Goal: Task Accomplishment & Management: Use online tool/utility

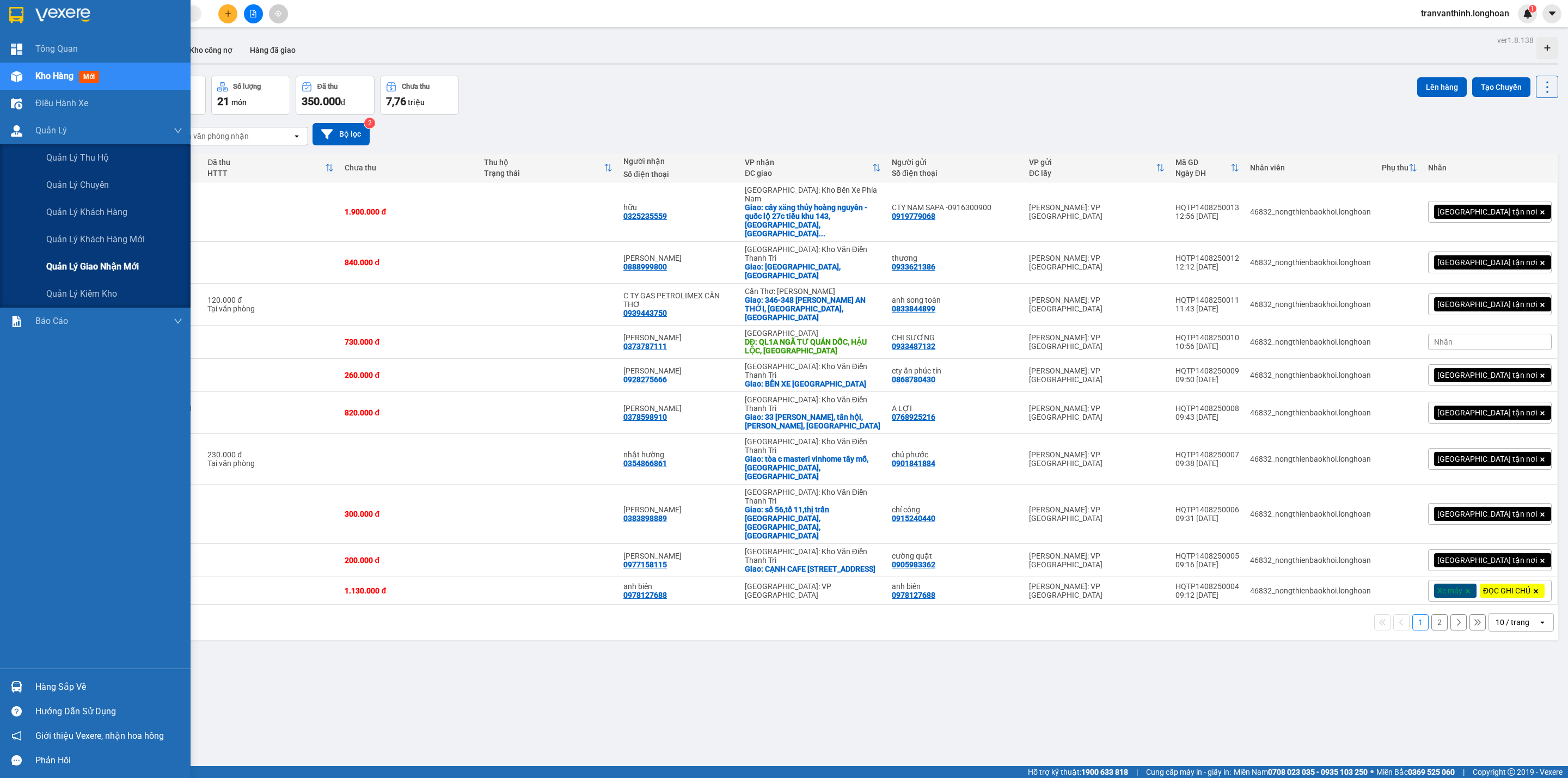
drag, startPoint x: 79, startPoint y: 265, endPoint x: 111, endPoint y: 255, distance: 33.5
click at [80, 265] on span "Quản lý giao nhận mới" at bounding box center [93, 267] width 93 height 13
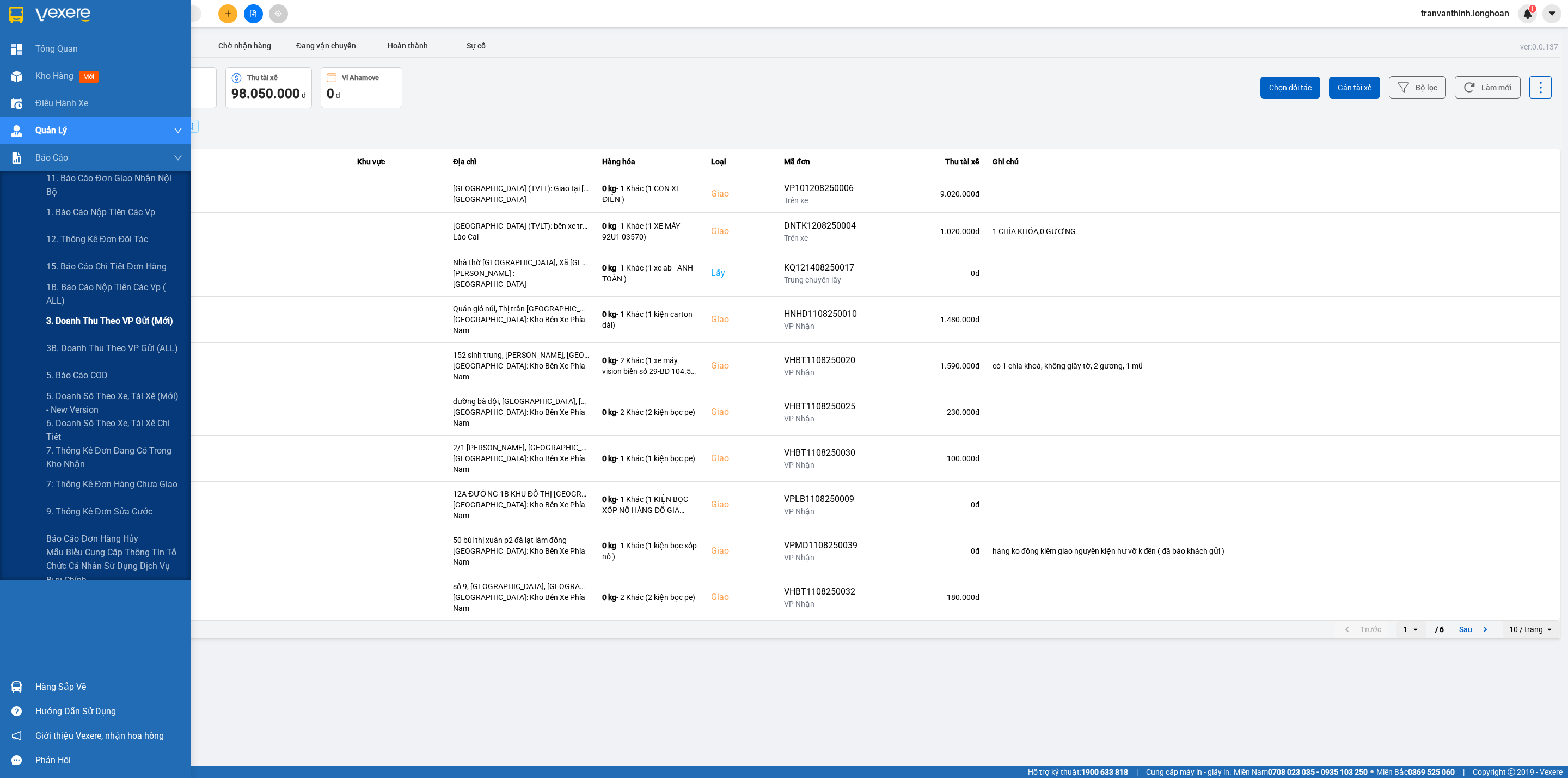
click at [131, 322] on span "3. Doanh Thu theo VP Gửi (mới)" at bounding box center [110, 321] width 127 height 13
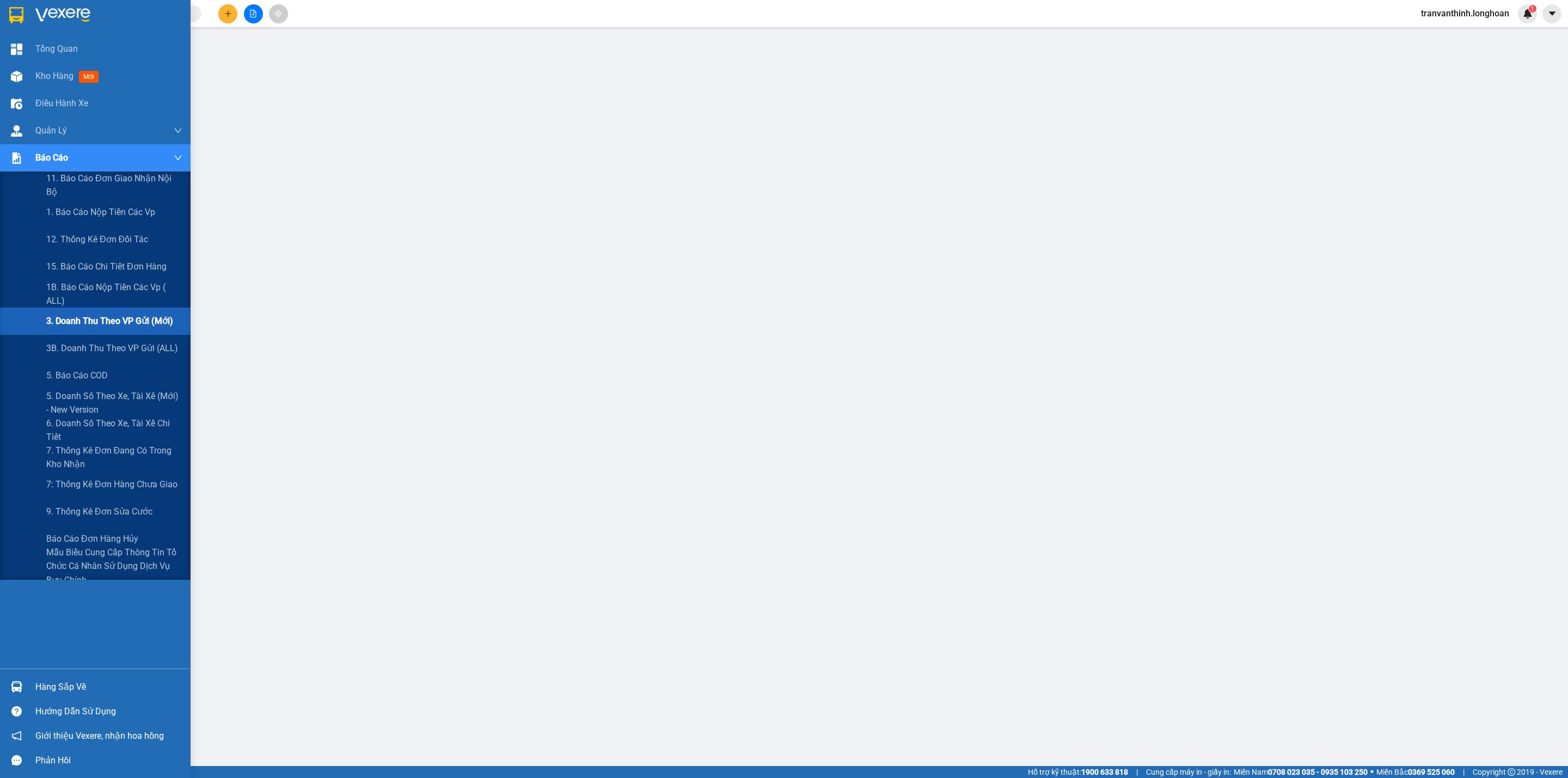
drag, startPoint x: 122, startPoint y: 345, endPoint x: 288, endPoint y: 325, distance: 167.2
click at [123, 345] on span "3B. Doanh Thu theo VP Gửi (ALL)" at bounding box center [112, 348] width 131 height 13
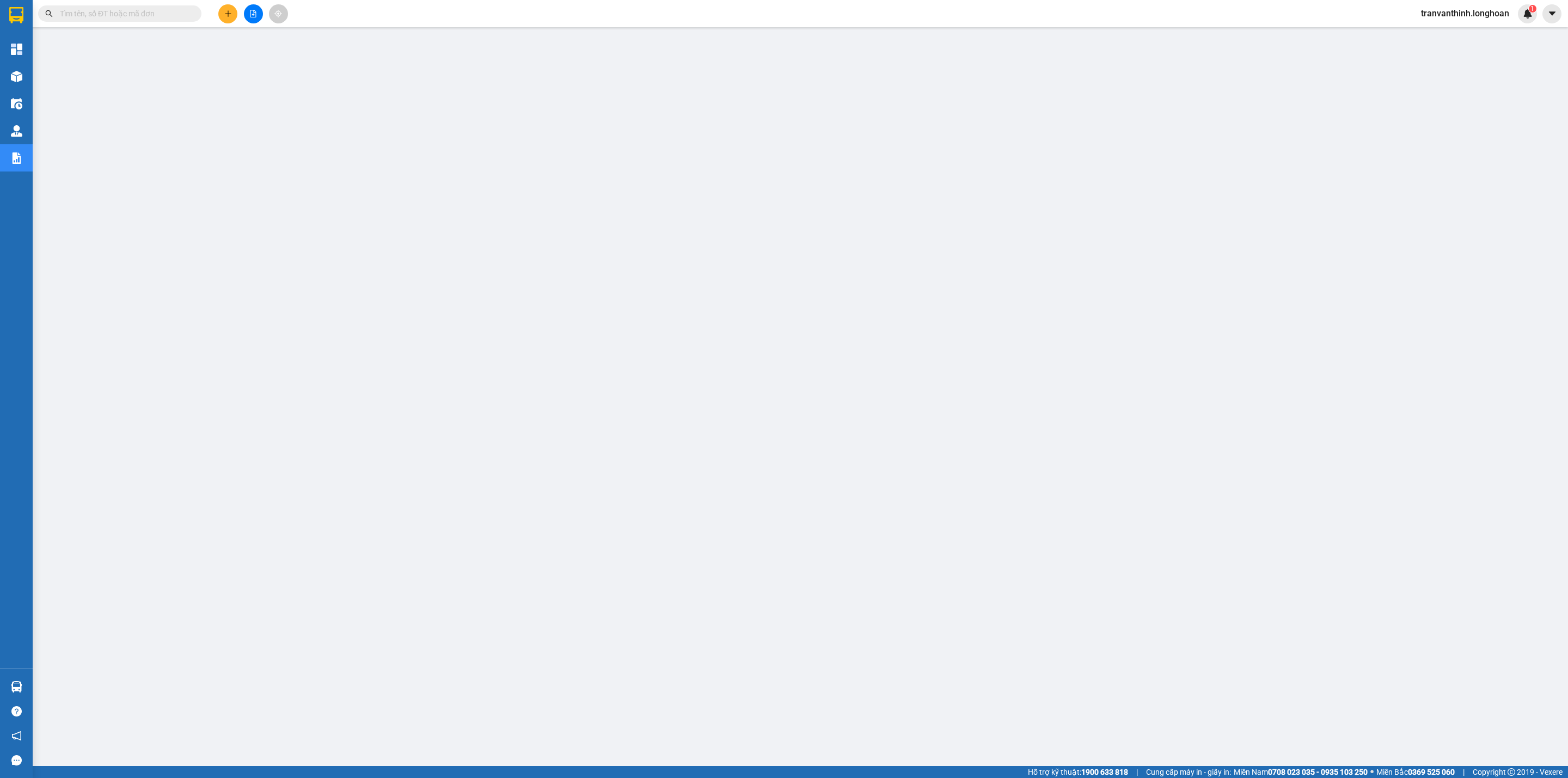
click at [127, 15] on input "text" at bounding box center [124, 14] width 128 height 12
paste input "QU120208250009"
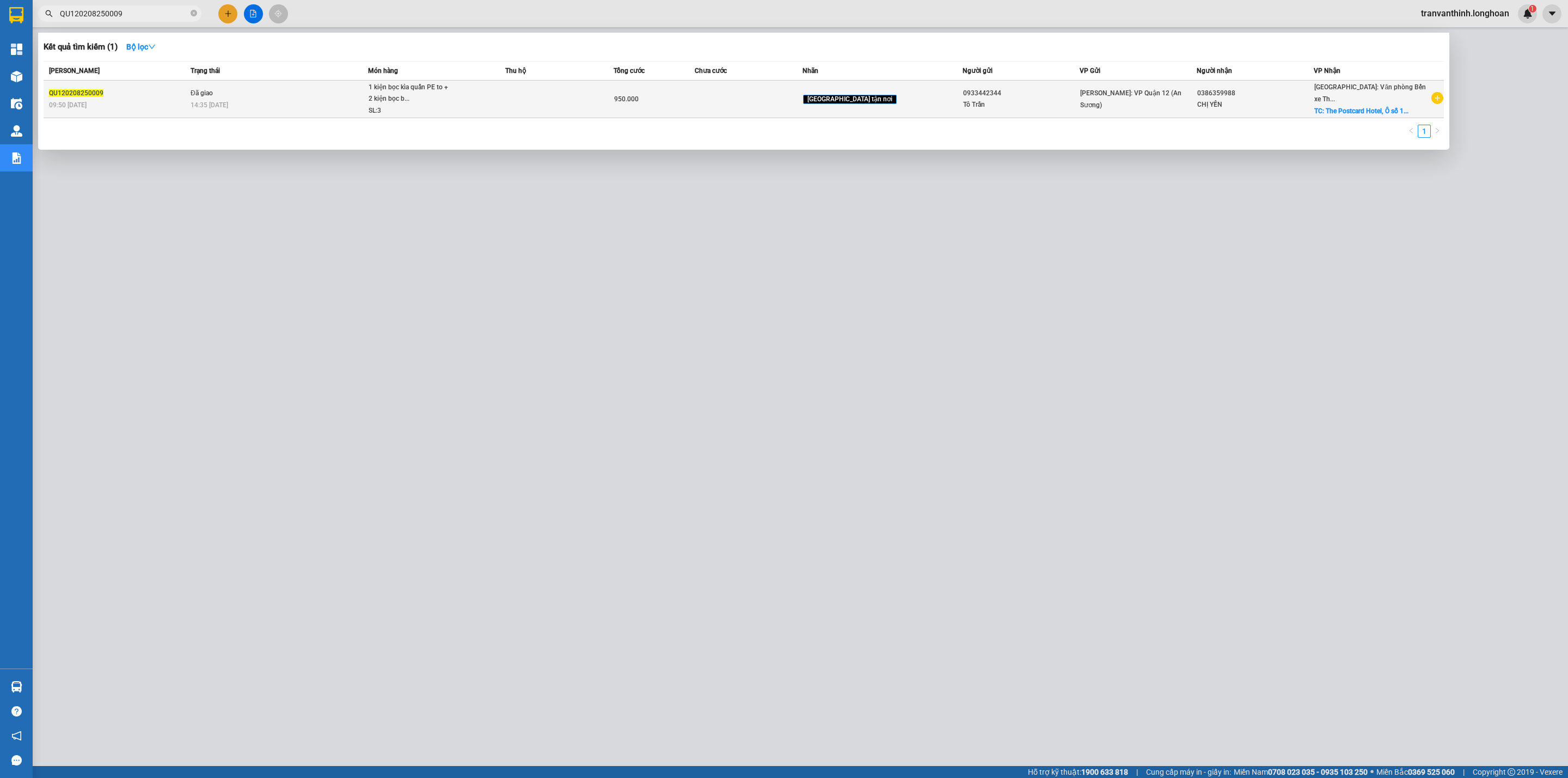
type input "QU120208250009"
click at [438, 93] on div "1 kiện bọc kìa quấn PE to + 2 kiện bọc b..." at bounding box center [410, 93] width 82 height 23
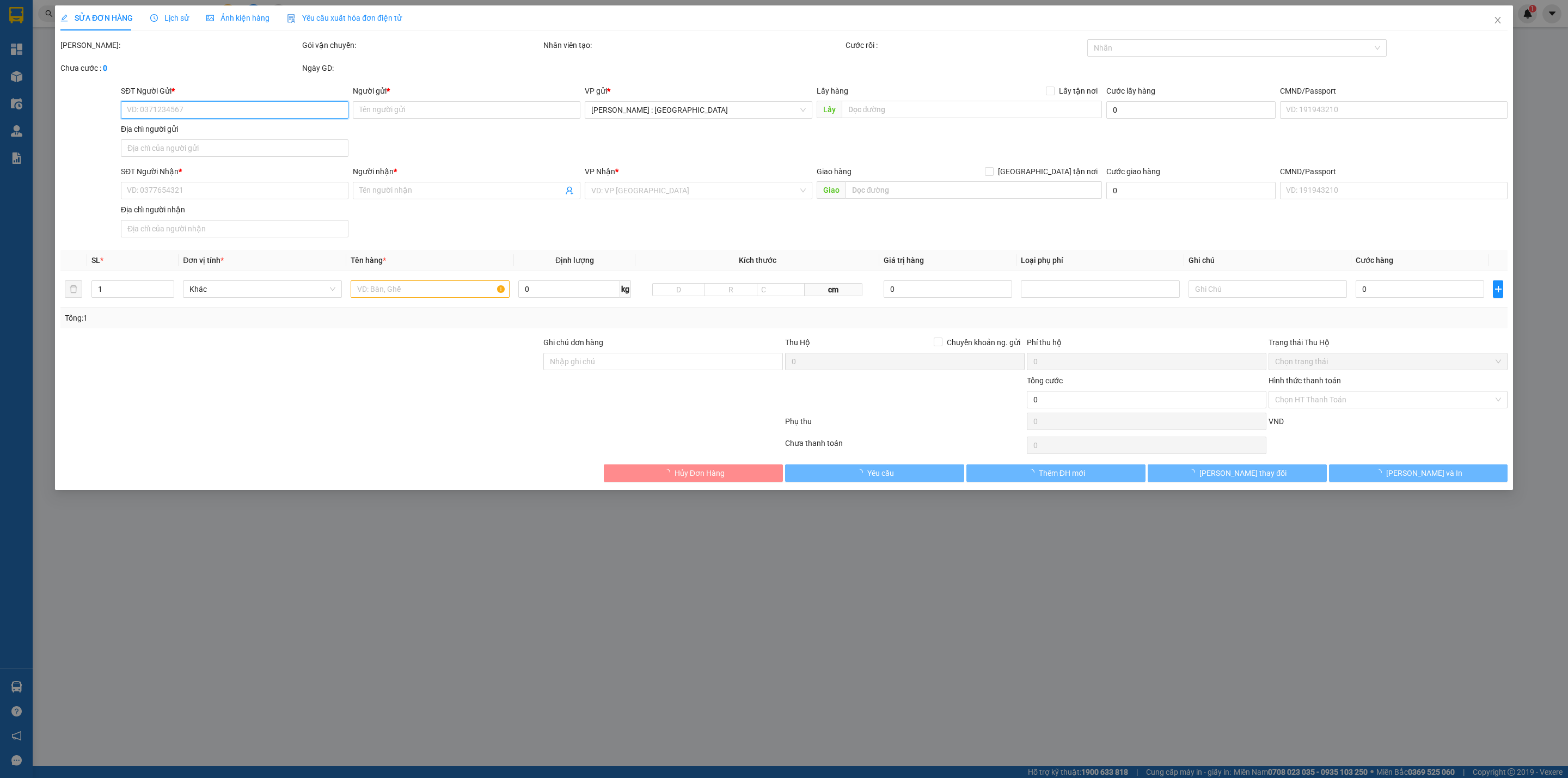
type input "0933442344"
type input "Tô Trần"
type input "0386359988"
type input "CHỊ YẾN"
checkbox input "true"
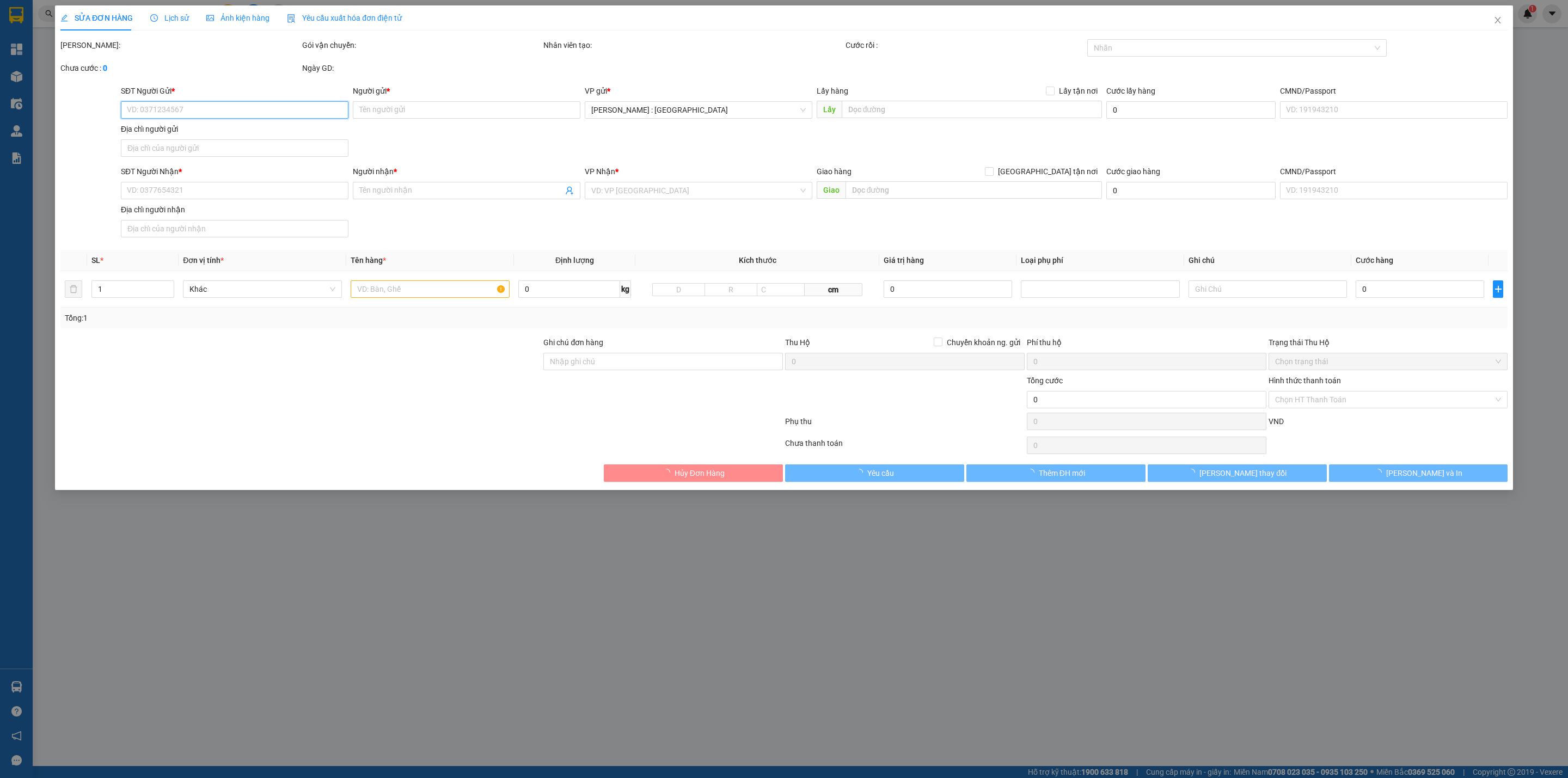
type input "The Postcard Hotel, [GEOGRAPHIC_DATA], Khu Biệt Thự [GEOGRAPHIC_DATA], [GEOGRAP…"
type input "nhận theo kiện - hư hỏng ko chịu trách nhiệm"
type input "950.000"
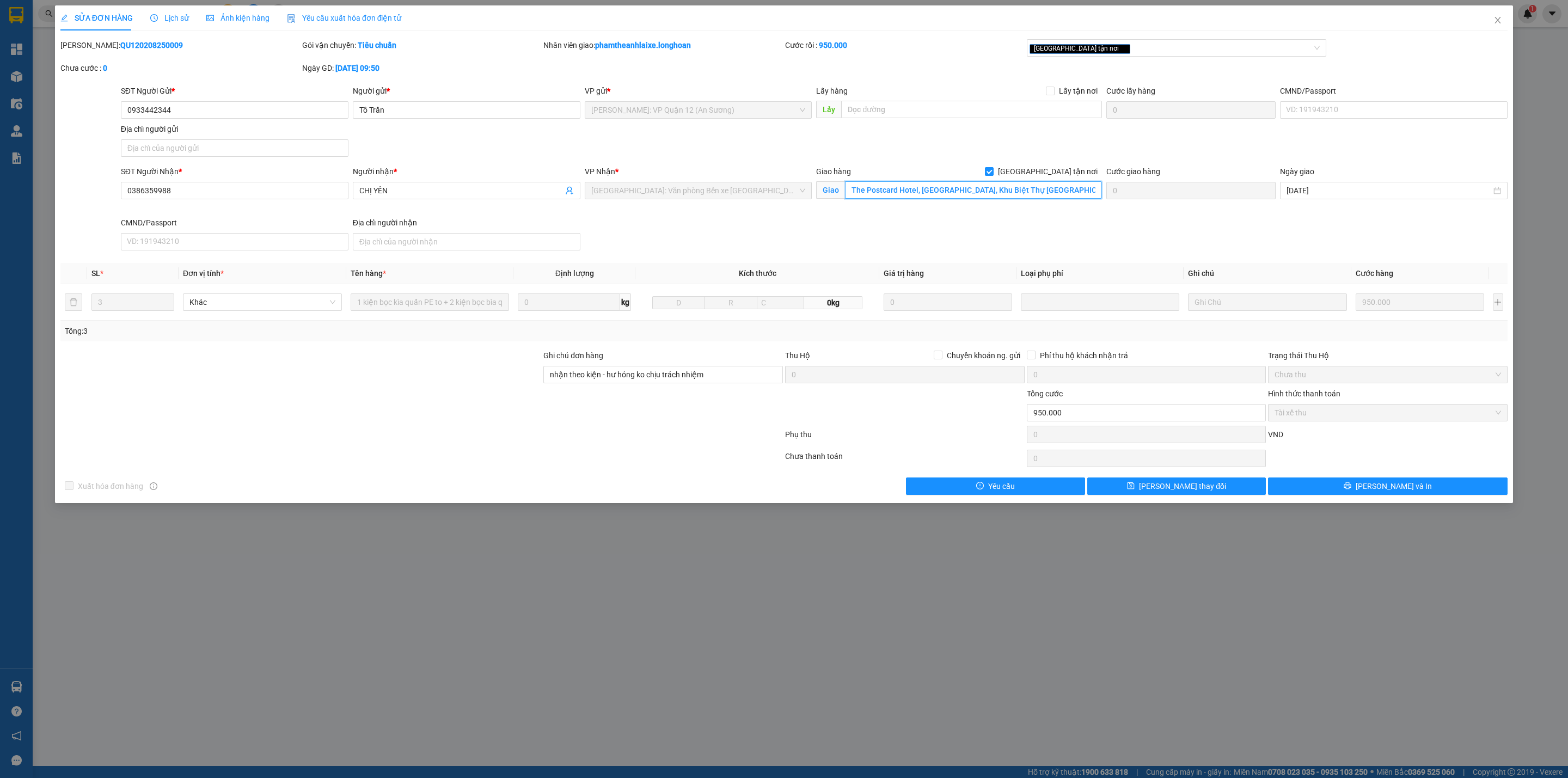
click at [948, 192] on input "The Postcard Hotel, [GEOGRAPHIC_DATA], Khu Biệt Thự [GEOGRAPHIC_DATA], [GEOGRAP…" at bounding box center [973, 190] width 256 height 18
click at [1387, 492] on span "[PERSON_NAME] và In" at bounding box center [1393, 486] width 76 height 12
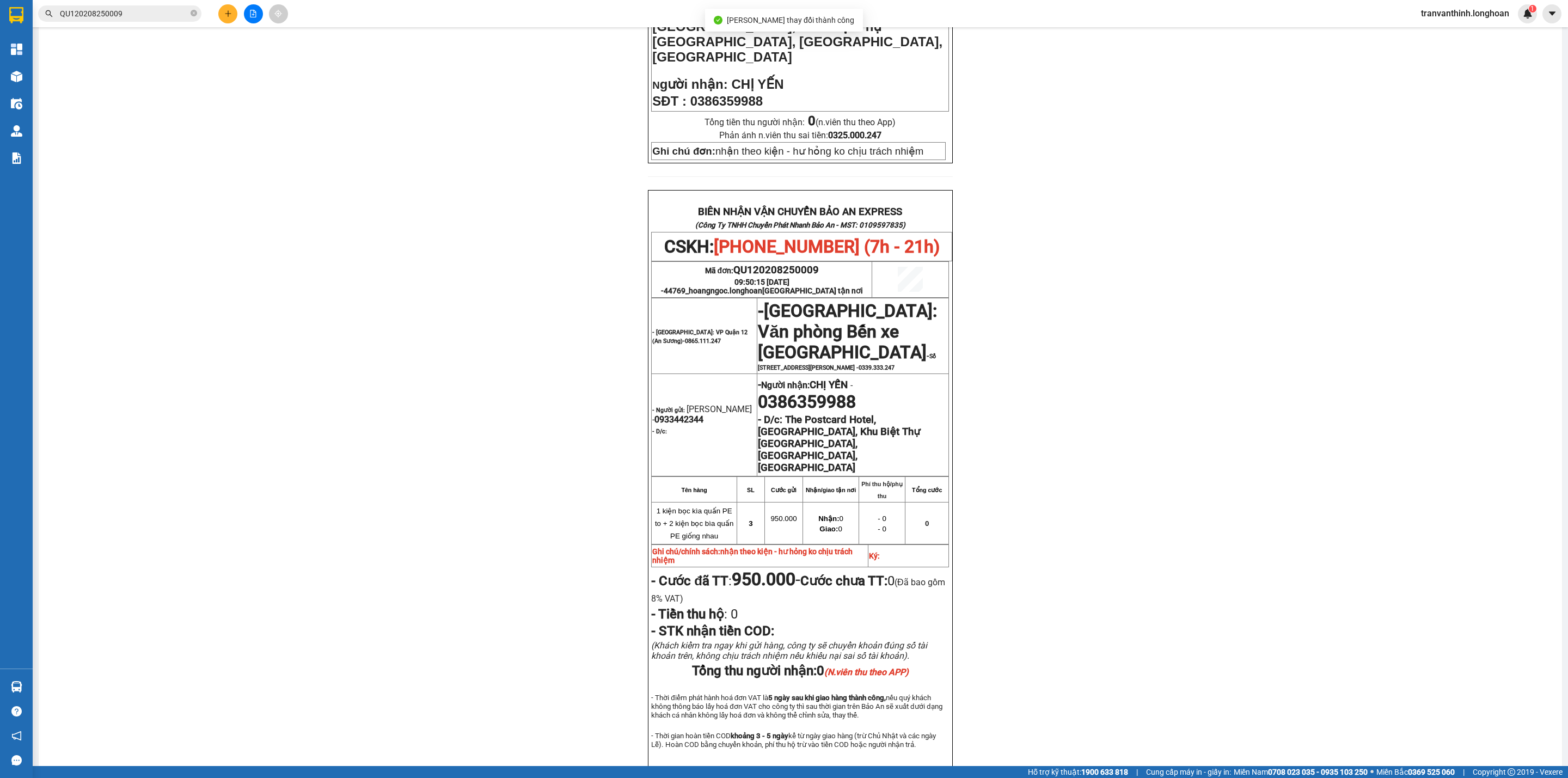
scroll to position [440, 0]
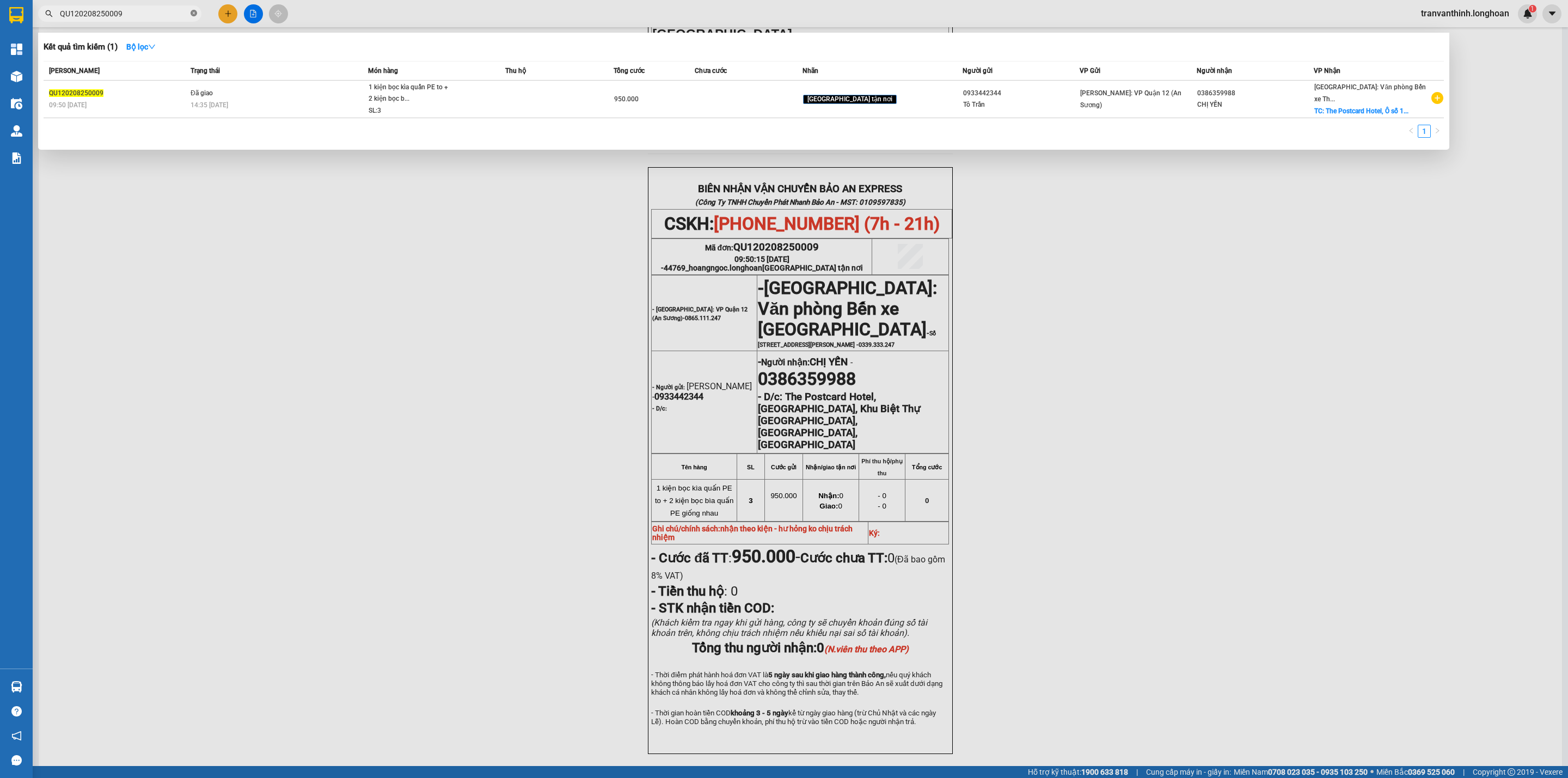
click at [194, 10] on icon "close-circle" at bounding box center [194, 13] width 7 height 7
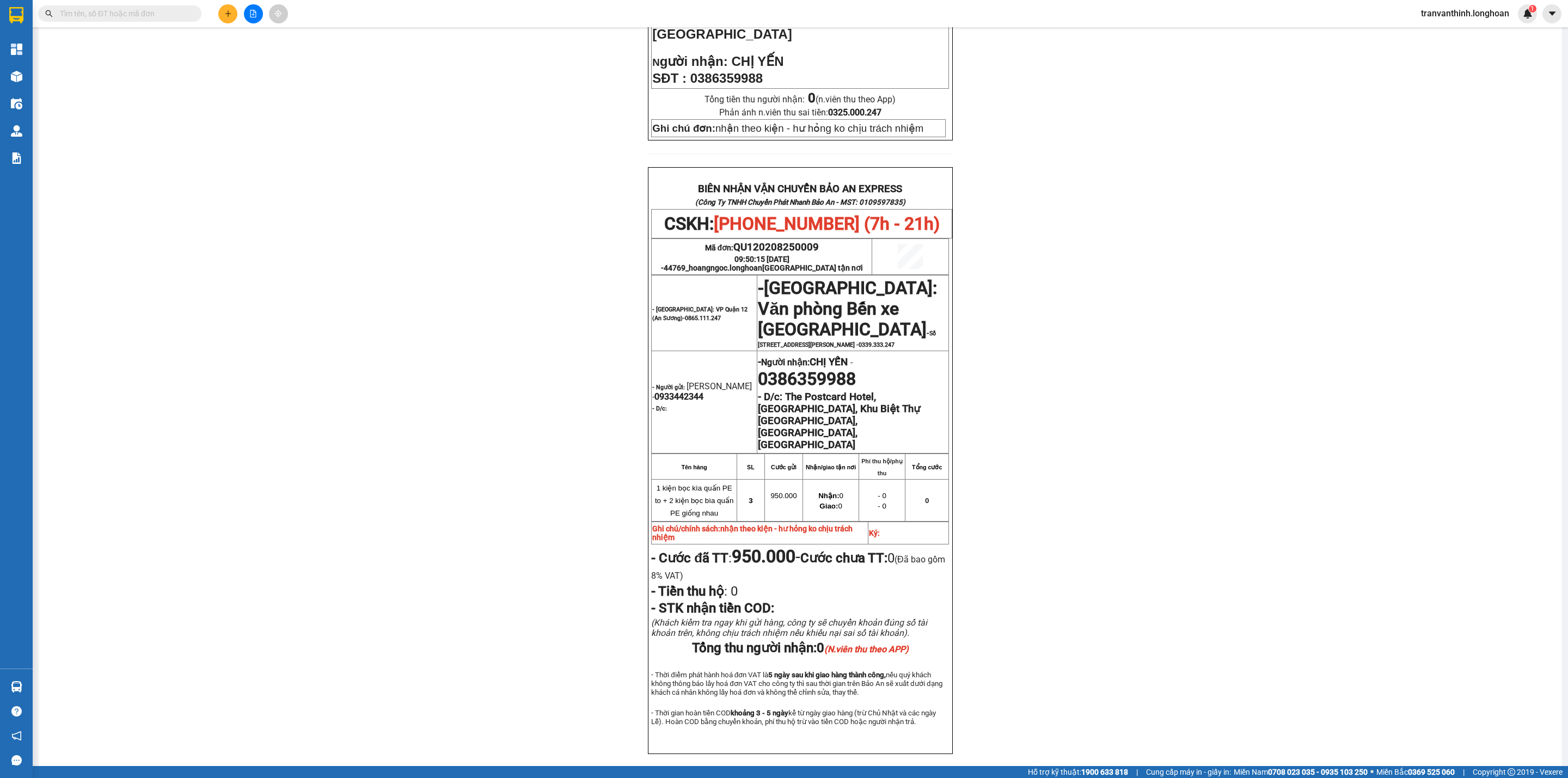
click at [136, 15] on input "text" at bounding box center [124, 14] width 128 height 12
paste input "089 8088115"
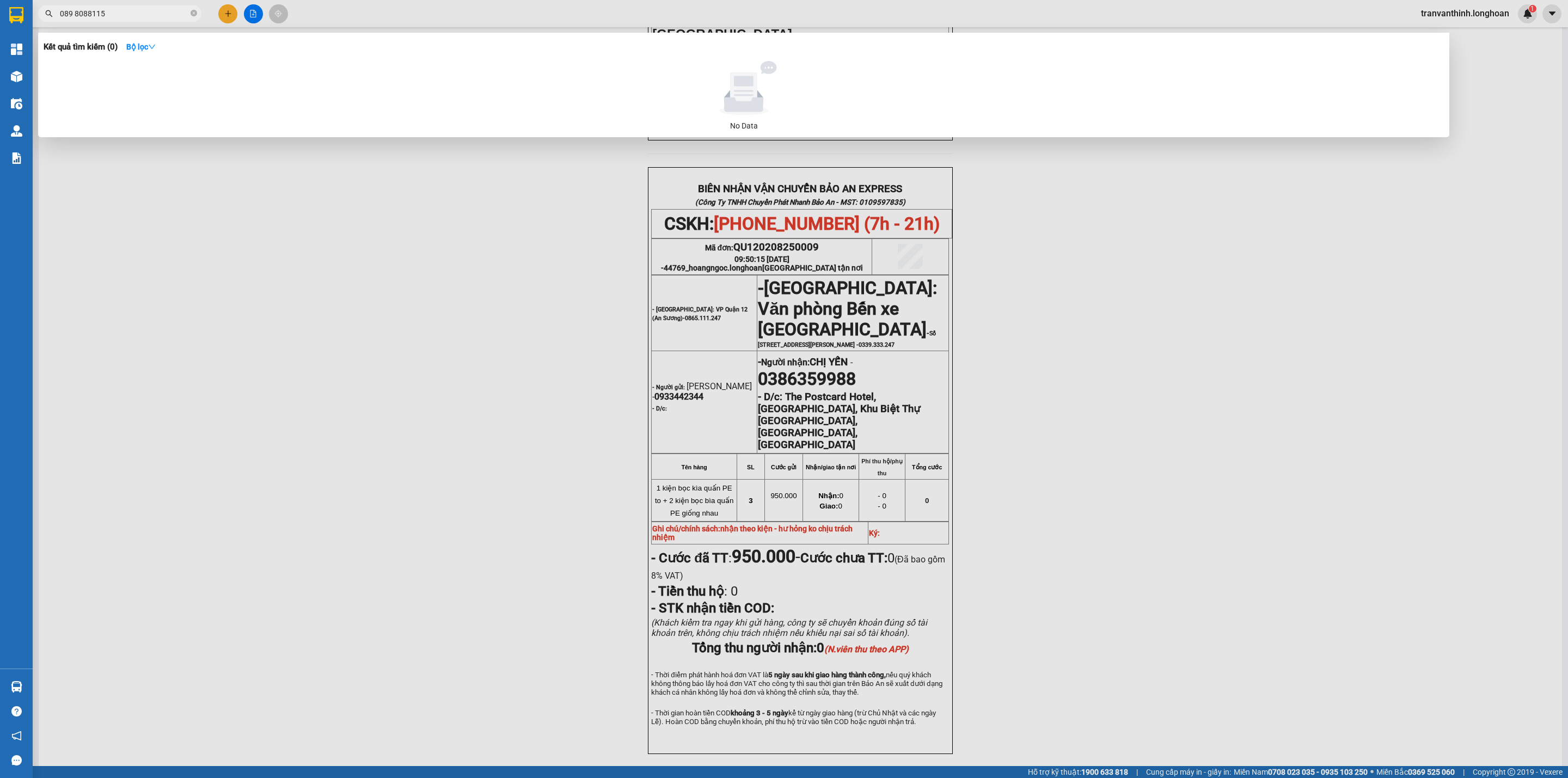
click at [72, 10] on input "089 8088115" at bounding box center [124, 14] width 128 height 12
click at [75, 10] on input "089 8088115" at bounding box center [124, 14] width 128 height 12
click at [111, 12] on input "0898088115" at bounding box center [124, 14] width 128 height 12
click at [60, 10] on input "0898088115" at bounding box center [124, 14] width 128 height 12
click at [127, 18] on input "0898088115" at bounding box center [124, 14] width 128 height 12
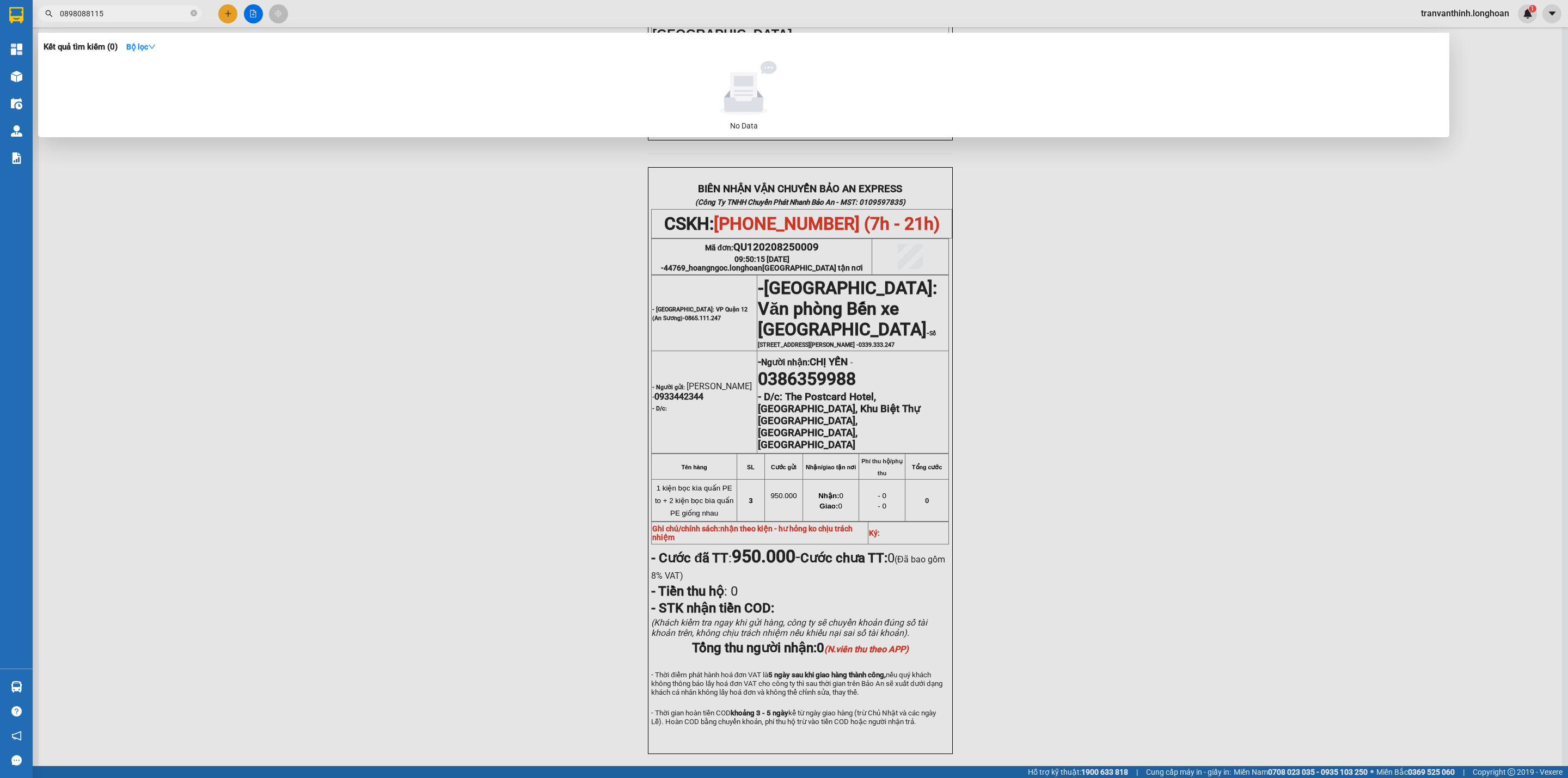
click at [75, 10] on input "0898088115" at bounding box center [124, 14] width 128 height 12
click at [94, 13] on input "0898088115" at bounding box center [124, 14] width 128 height 12
click at [113, 12] on input "0898088115" at bounding box center [124, 14] width 128 height 12
click at [72, 8] on input "0898088115" at bounding box center [124, 14] width 128 height 12
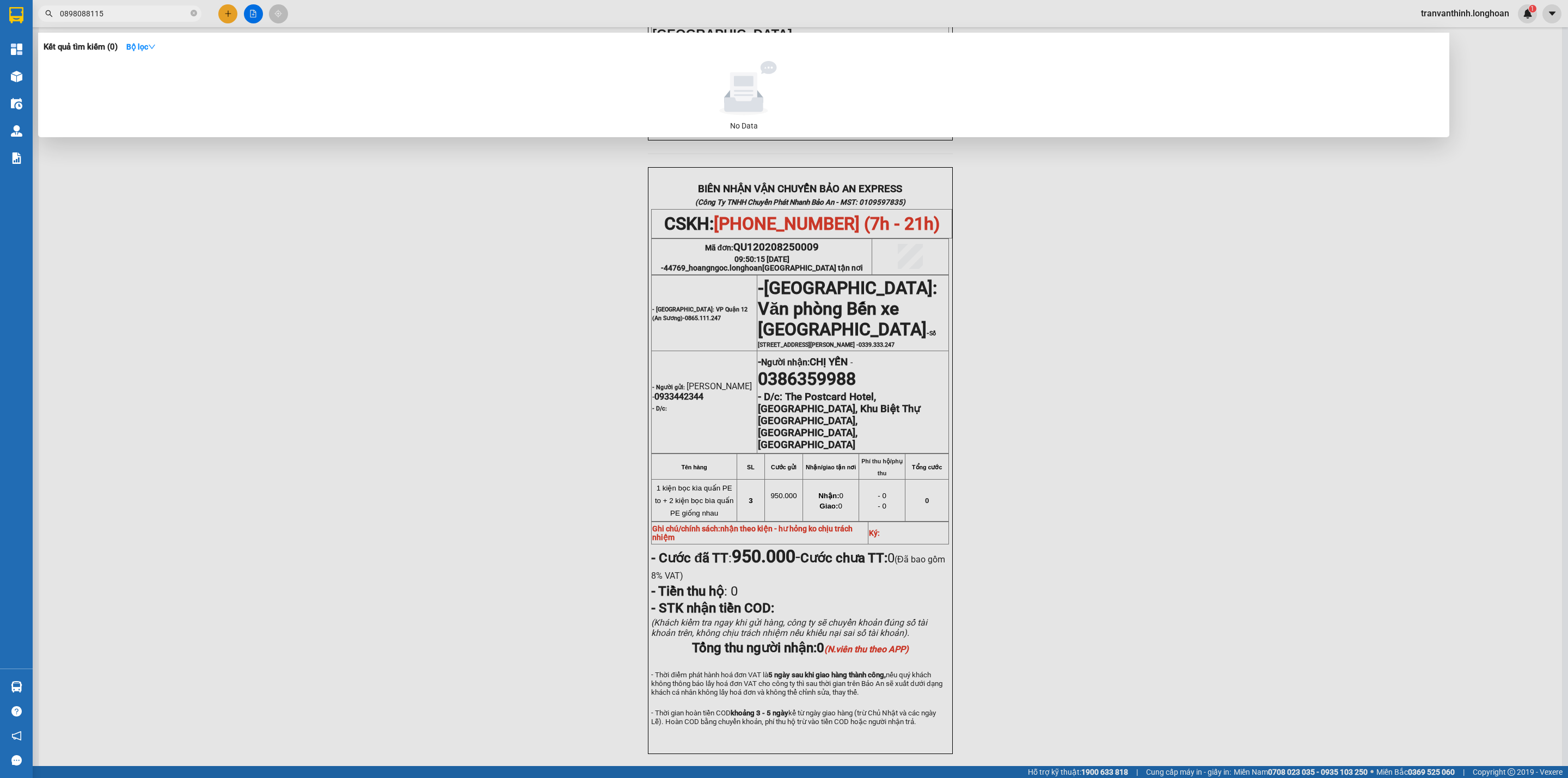
type input "0898088115"
click at [190, 10] on span "0898088115" at bounding box center [120, 13] width 163 height 16
click at [192, 12] on icon "close-circle" at bounding box center [194, 13] width 7 height 7
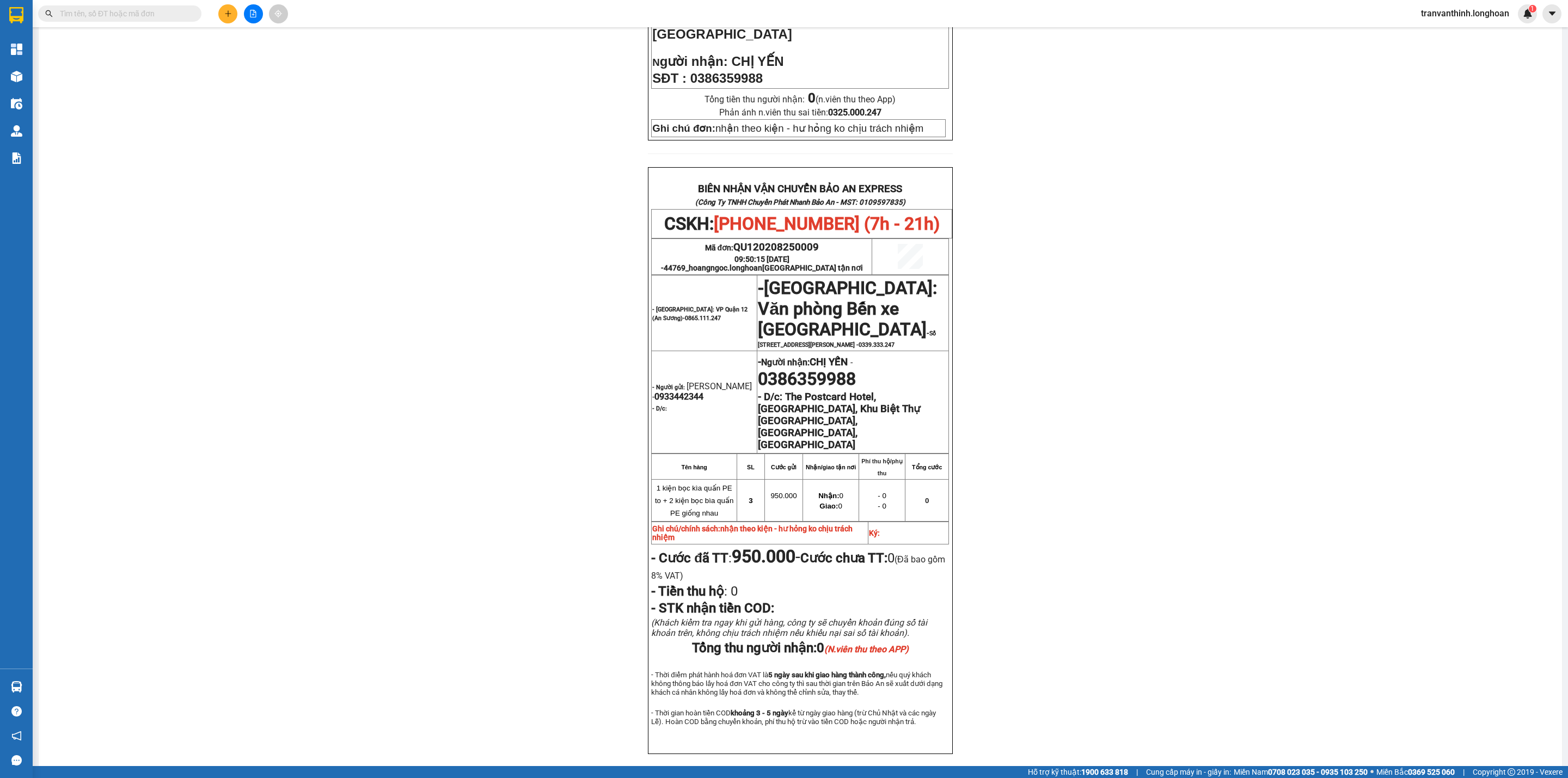
click at [88, 10] on input "text" at bounding box center [124, 14] width 128 height 12
paste input "0898088115"
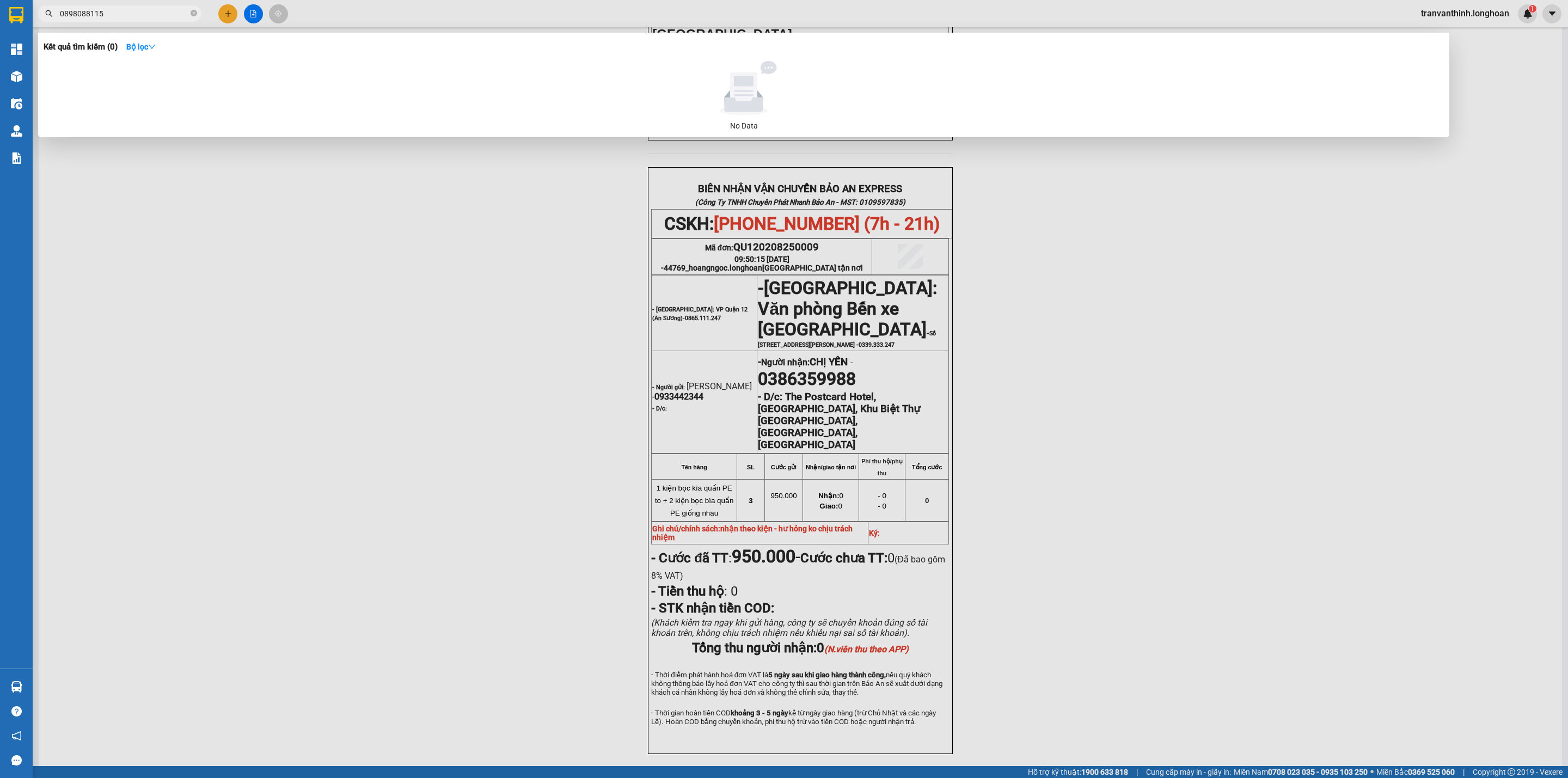
type input "0898088115"
click at [198, 13] on span "0898088115" at bounding box center [120, 13] width 163 height 16
click at [256, 13] on div at bounding box center [784, 389] width 1568 height 778
click at [192, 13] on icon "close-circle" at bounding box center [194, 13] width 7 height 7
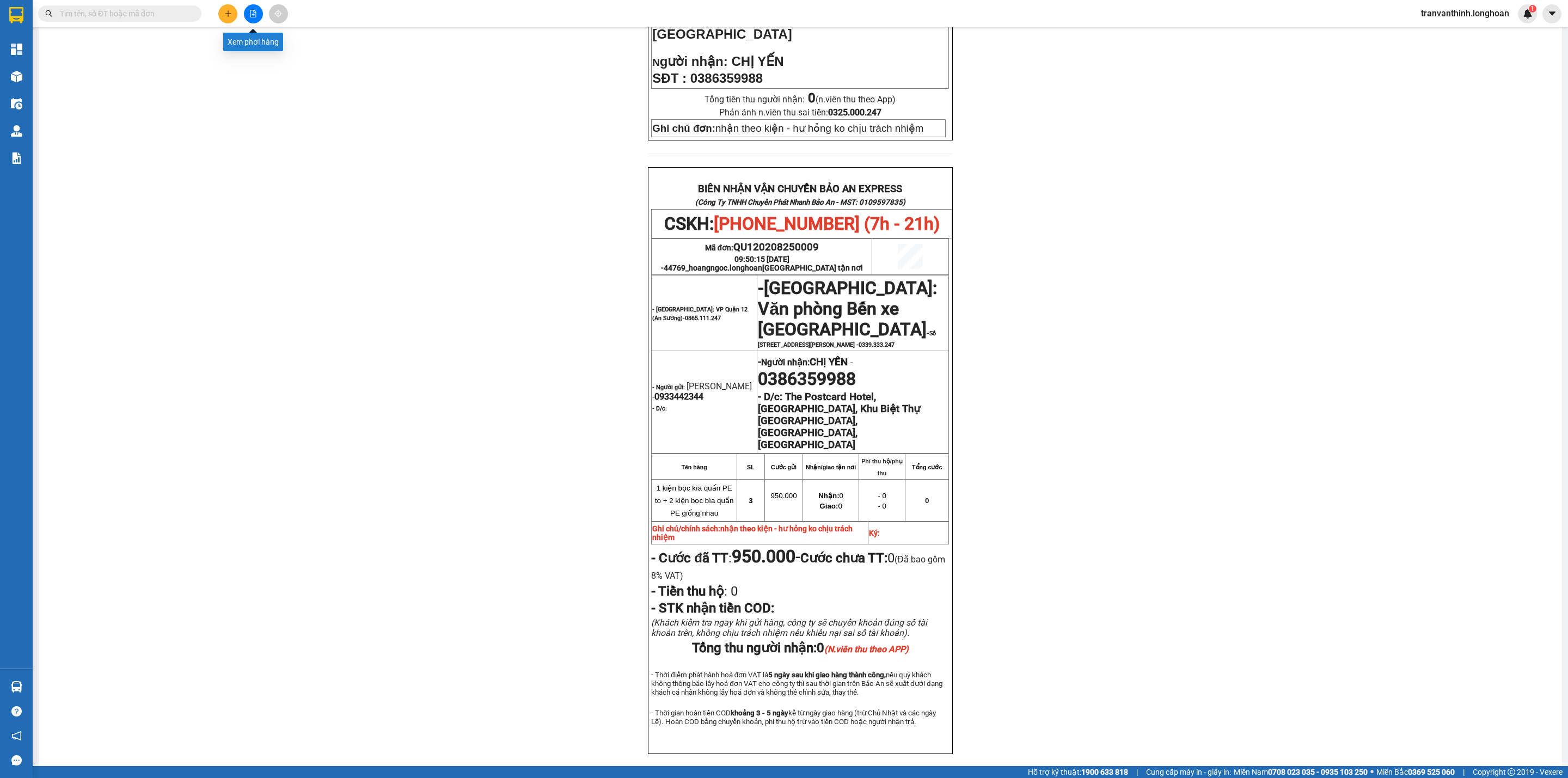
click at [256, 9] on button at bounding box center [253, 13] width 19 height 19
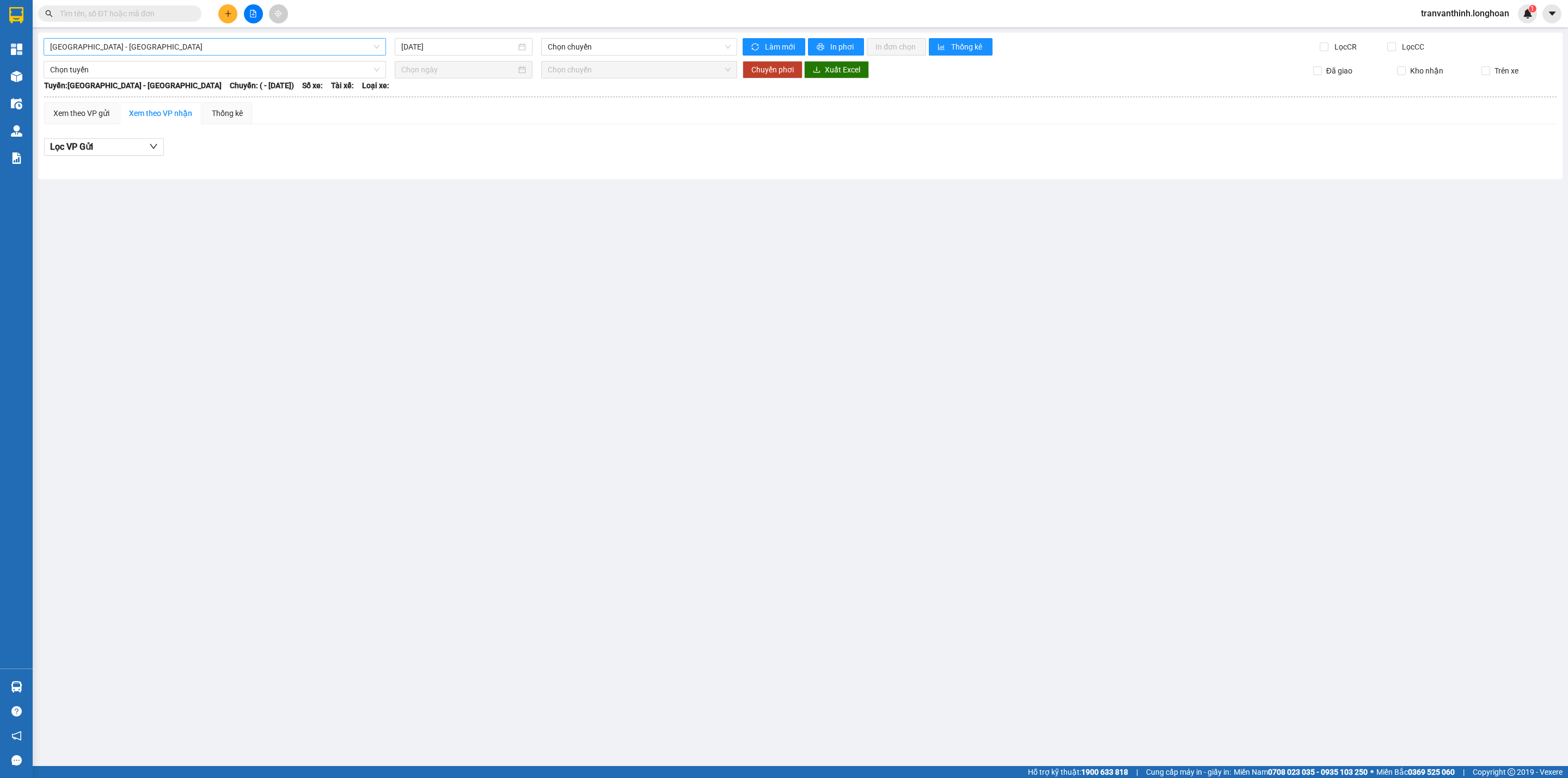
click at [256, 44] on span "[GEOGRAPHIC_DATA] - [GEOGRAPHIC_DATA]" at bounding box center [214, 47] width 329 height 16
type input "SG"
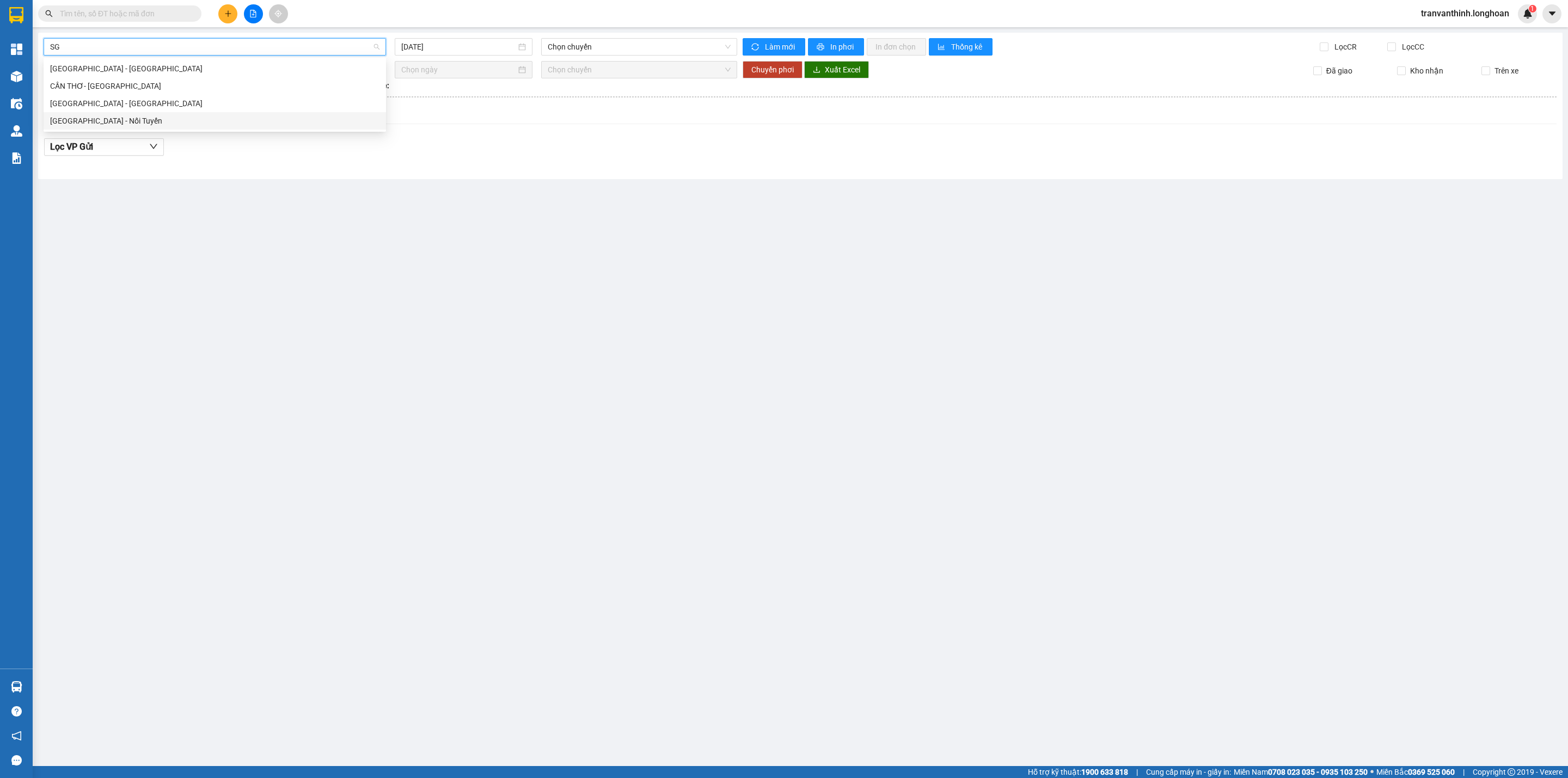
click at [106, 120] on div "[GEOGRAPHIC_DATA] - Nối Tuyến" at bounding box center [214, 121] width 329 height 12
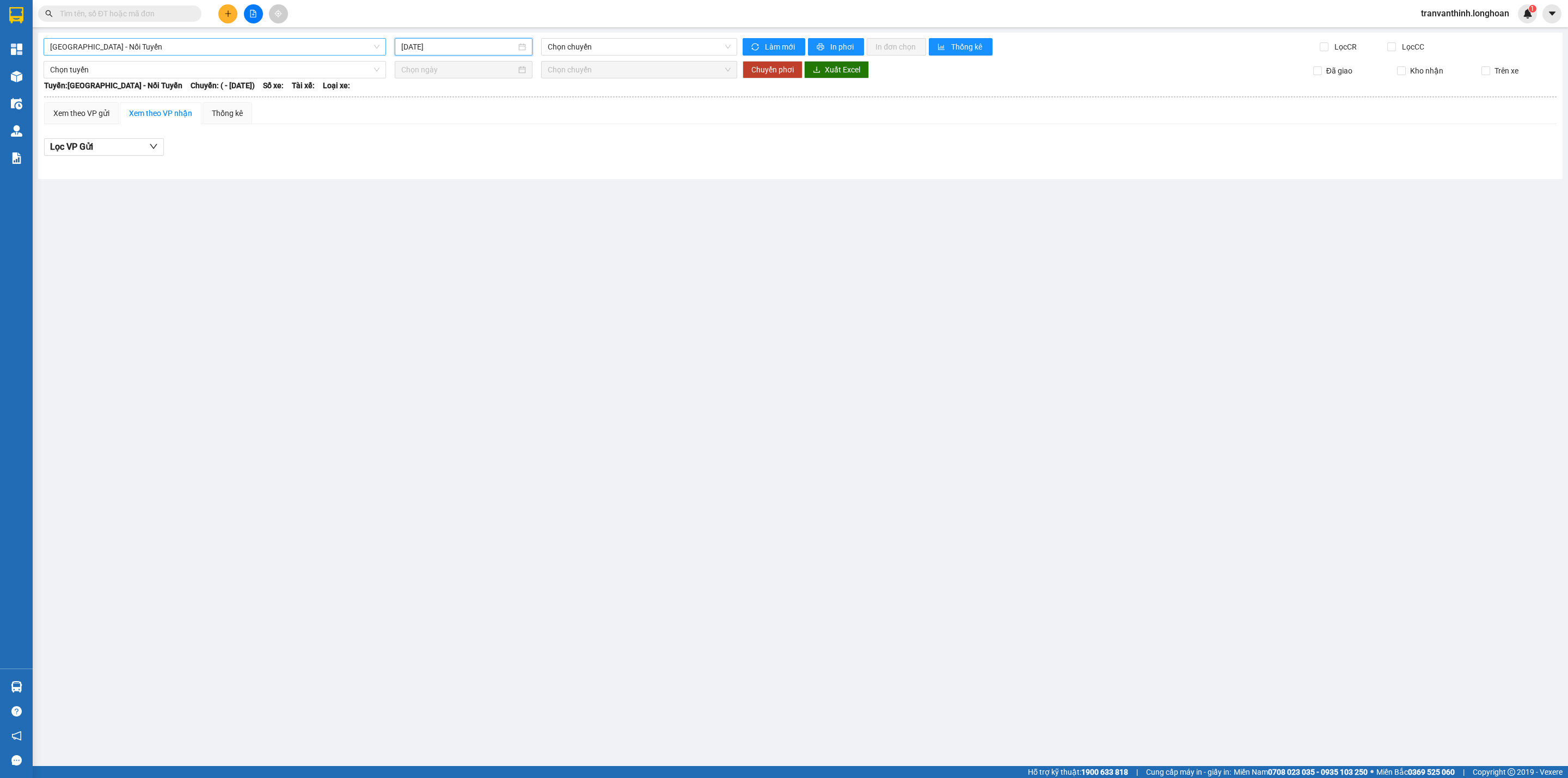
click at [467, 46] on input "[DATE]" at bounding box center [458, 47] width 115 height 12
click at [414, 142] on div "10" at bounding box center [411, 143] width 13 height 13
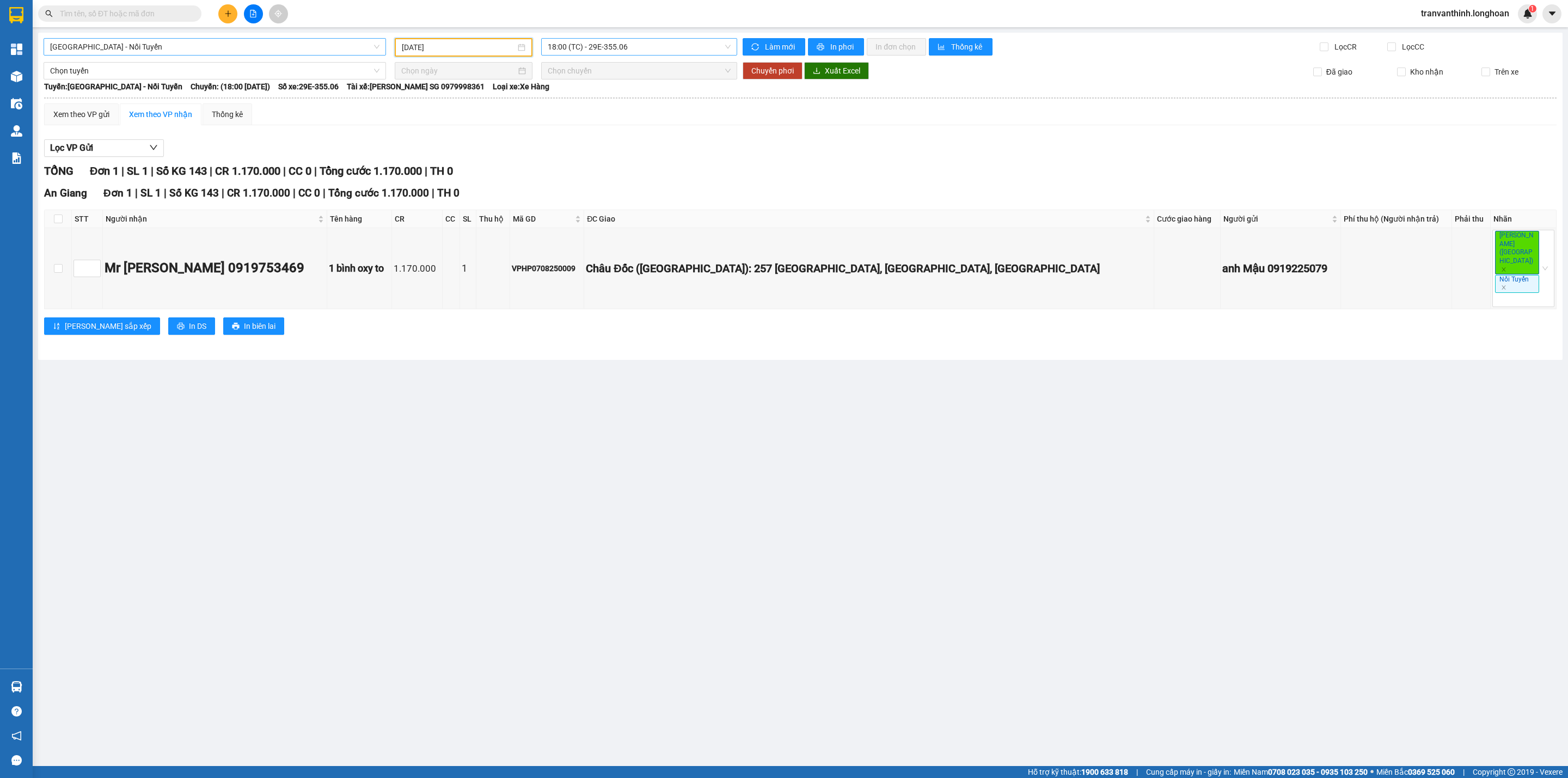
click at [606, 43] on span "18:00 (TC) - 29E-355.06" at bounding box center [639, 47] width 183 height 16
click at [611, 101] on div "19:00 (TC) - 29E-355.06" at bounding box center [590, 103] width 85 height 12
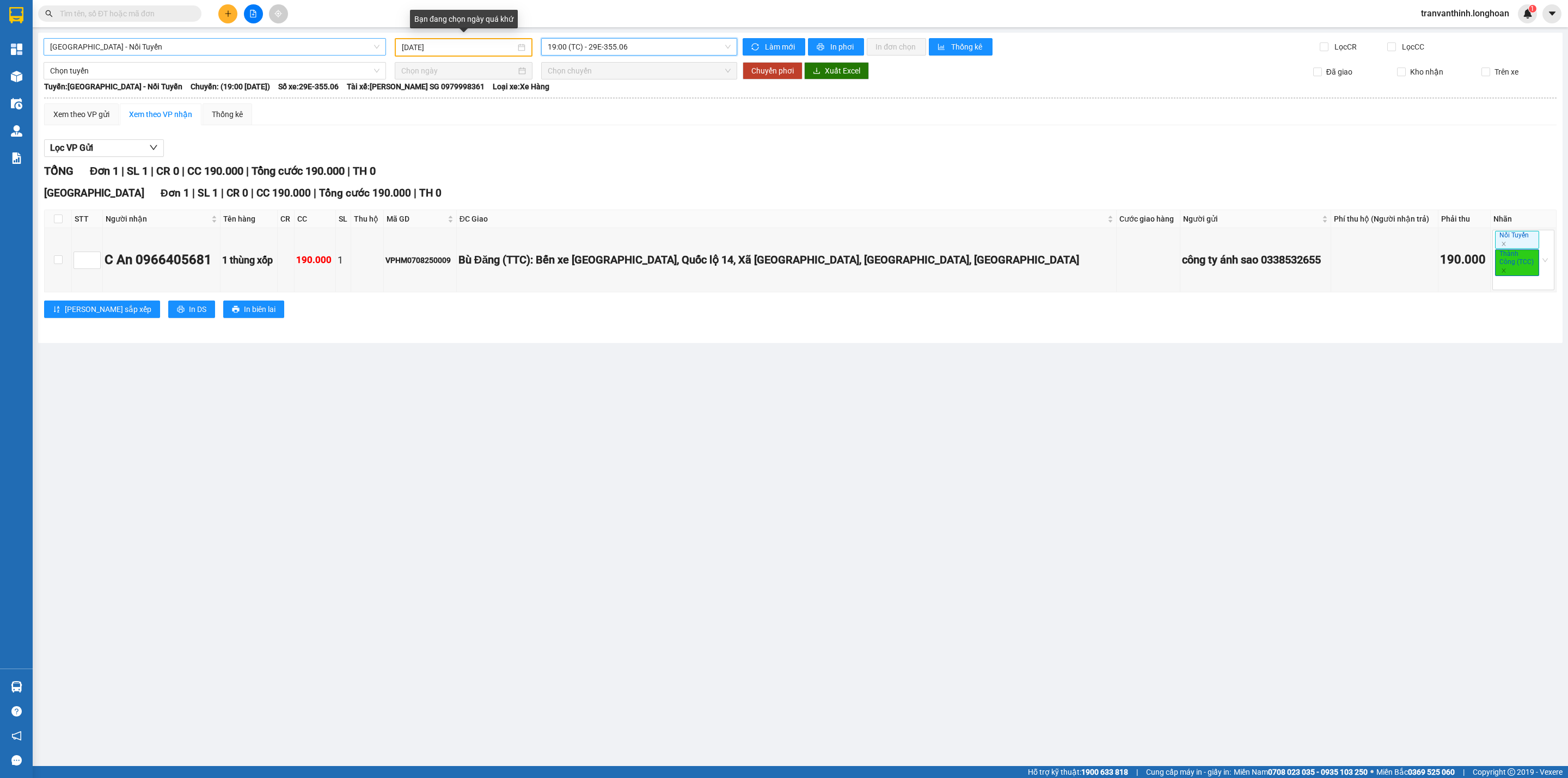
click at [440, 49] on input "[DATE]" at bounding box center [458, 47] width 114 height 12
click at [431, 142] on div "11" at bounding box center [430, 143] width 13 height 13
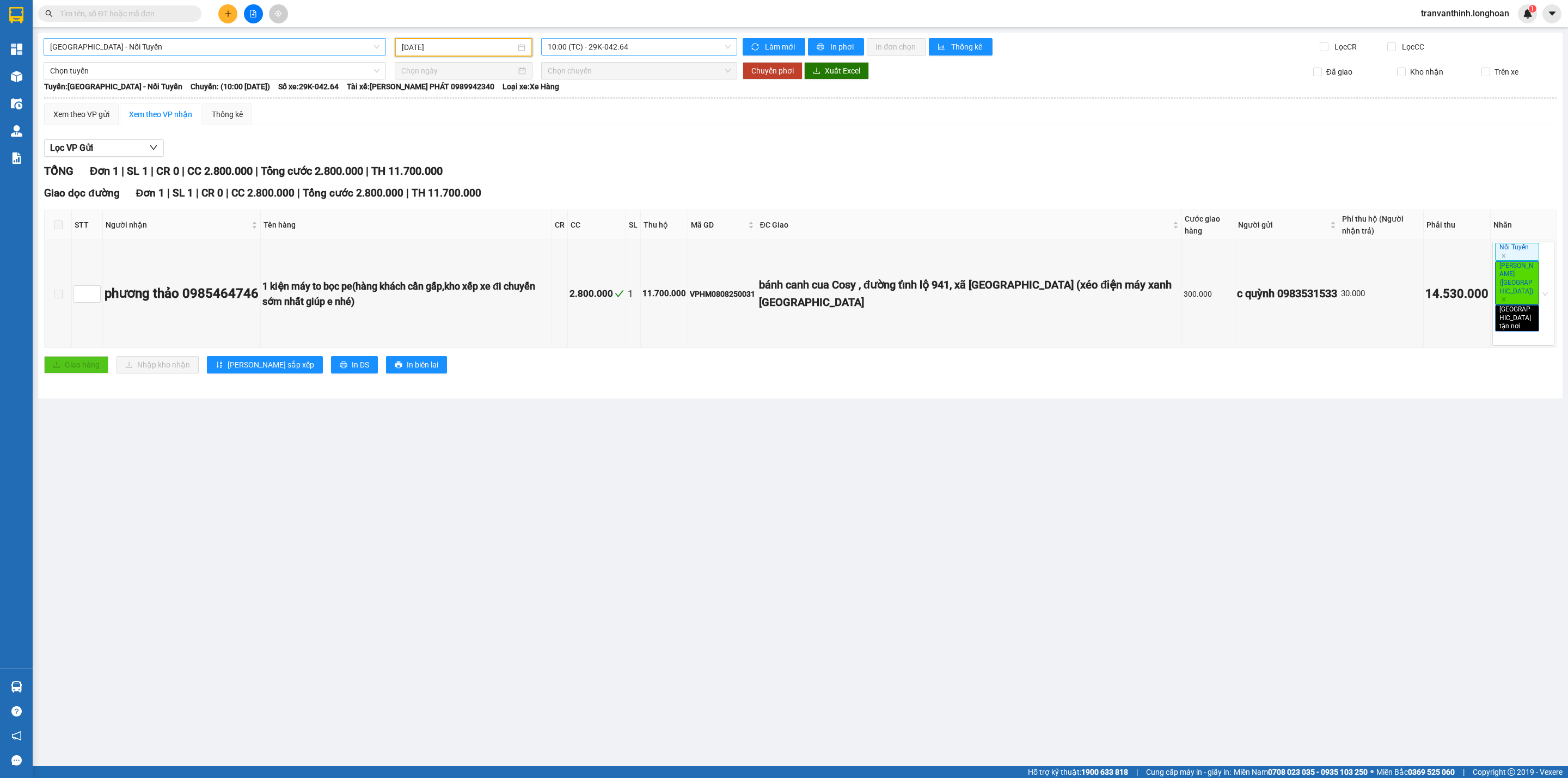
click at [645, 43] on span "10:00 (TC) - 29K-042.64" at bounding box center [639, 47] width 183 height 16
click at [592, 97] on div "11:00 (TC) - 29K-042.64" at bounding box center [590, 103] width 85 height 12
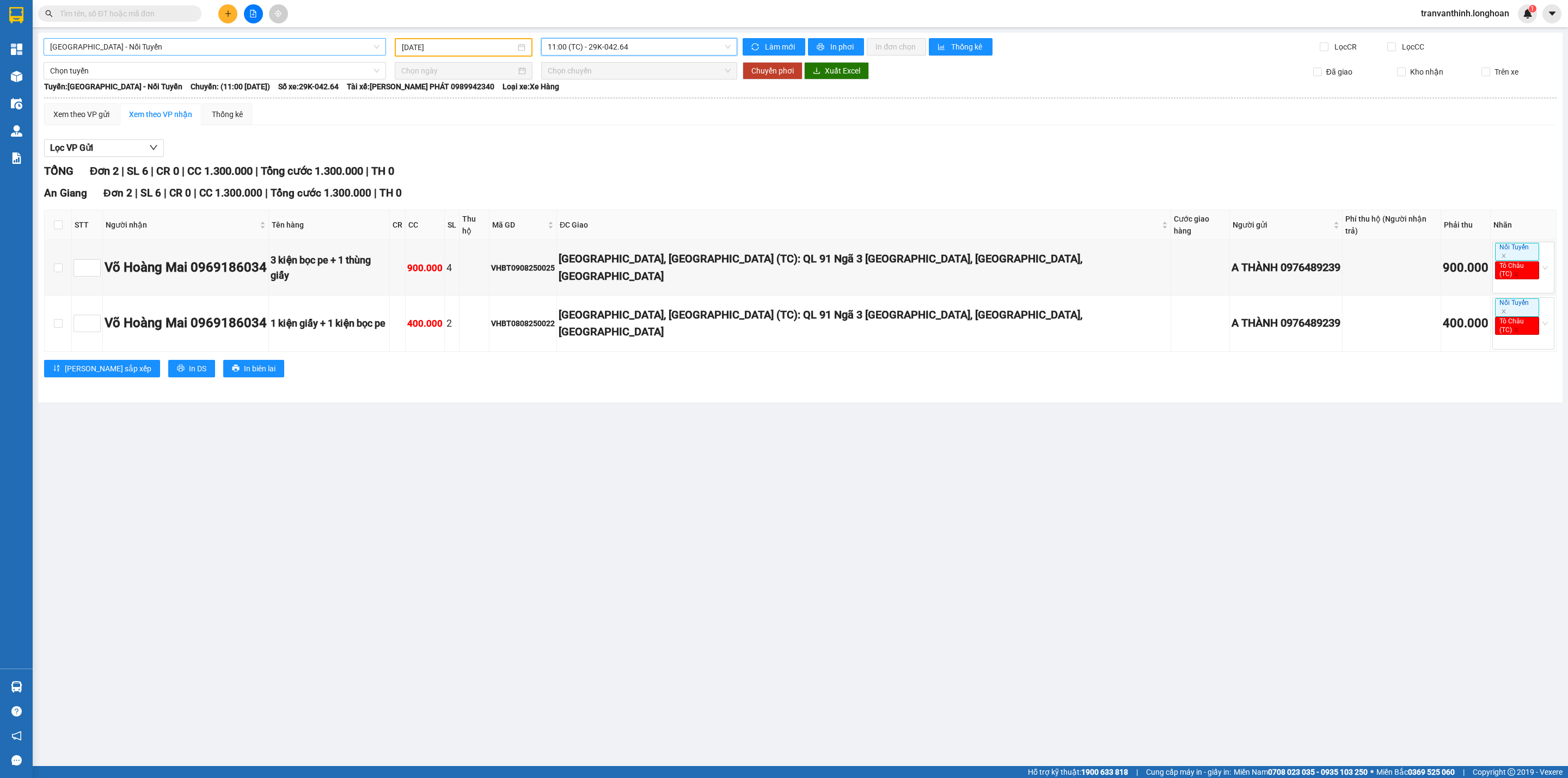
click at [628, 43] on span "11:00 (TC) - 29K-042.64" at bounding box center [639, 47] width 183 height 16
click at [598, 120] on div "19:00 (TC) - 29K-042.64" at bounding box center [590, 121] width 85 height 12
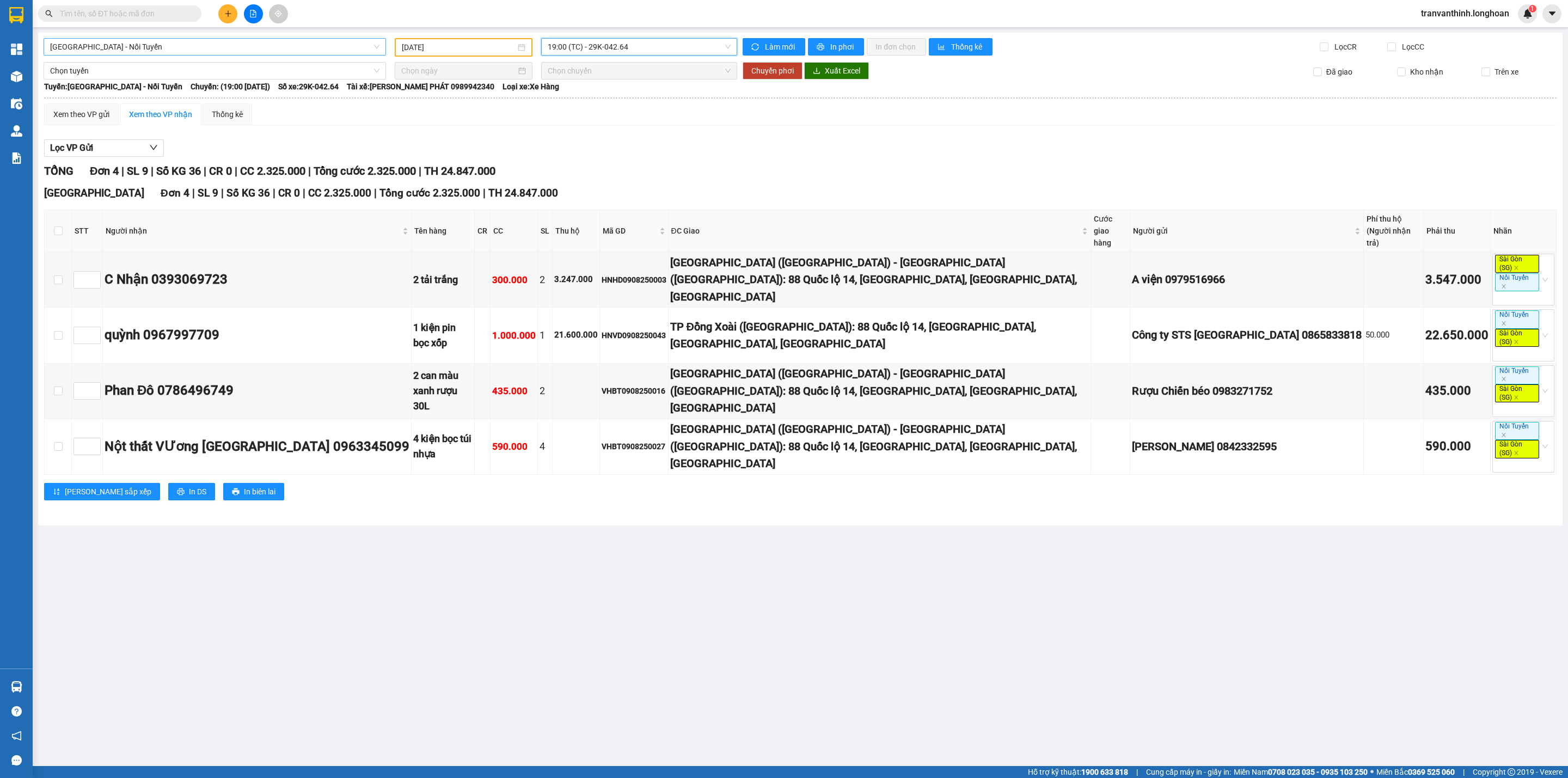
click at [467, 47] on input "[DATE]" at bounding box center [458, 47] width 114 height 12
click at [451, 141] on div "12" at bounding box center [450, 143] width 13 height 13
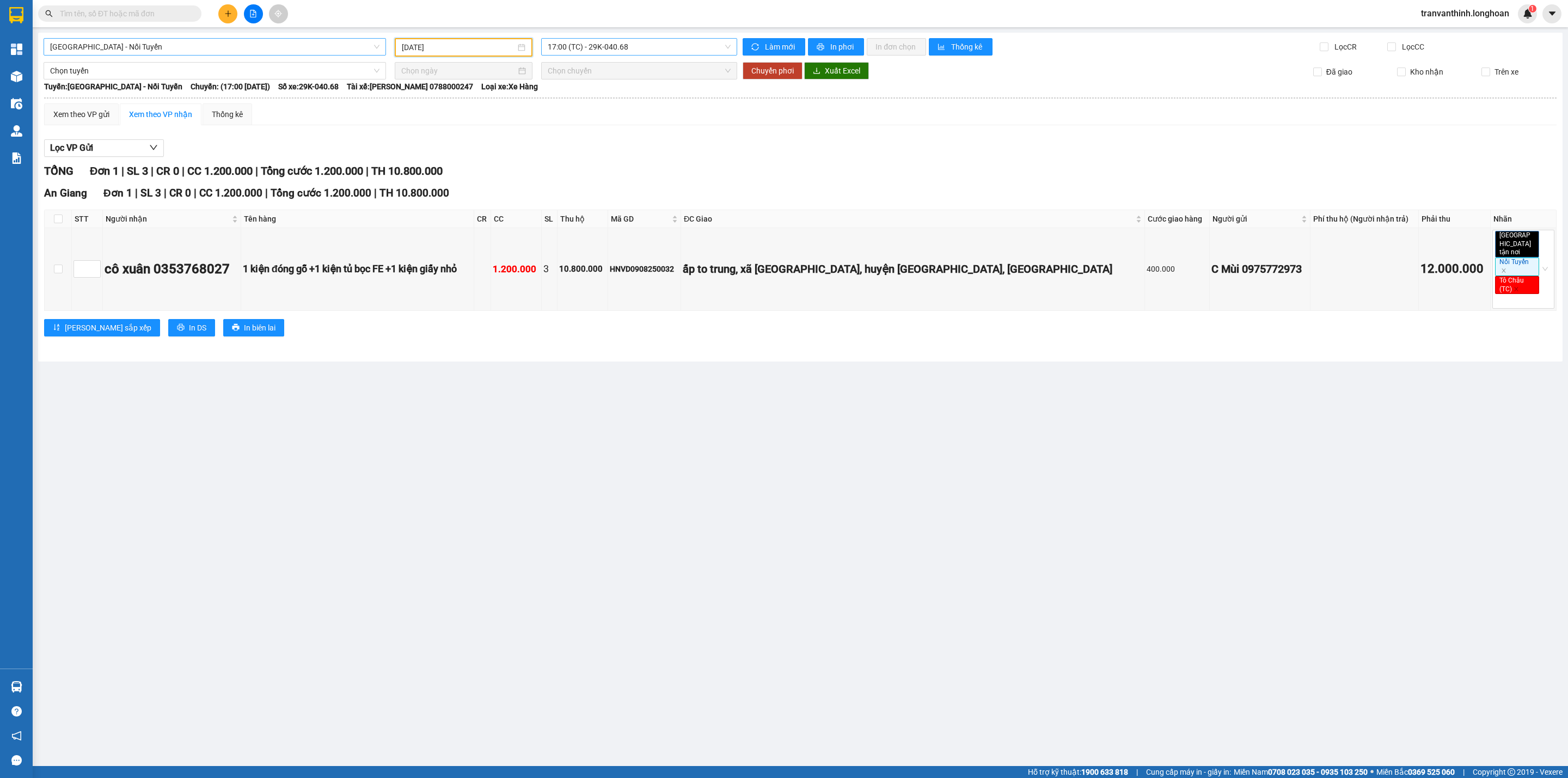
click at [648, 44] on span "17:00 (TC) - 29K-040.68" at bounding box center [639, 47] width 183 height 16
click at [485, 46] on input "[DATE]" at bounding box center [458, 47] width 114 height 12
click at [471, 137] on div "13" at bounding box center [469, 143] width 13 height 13
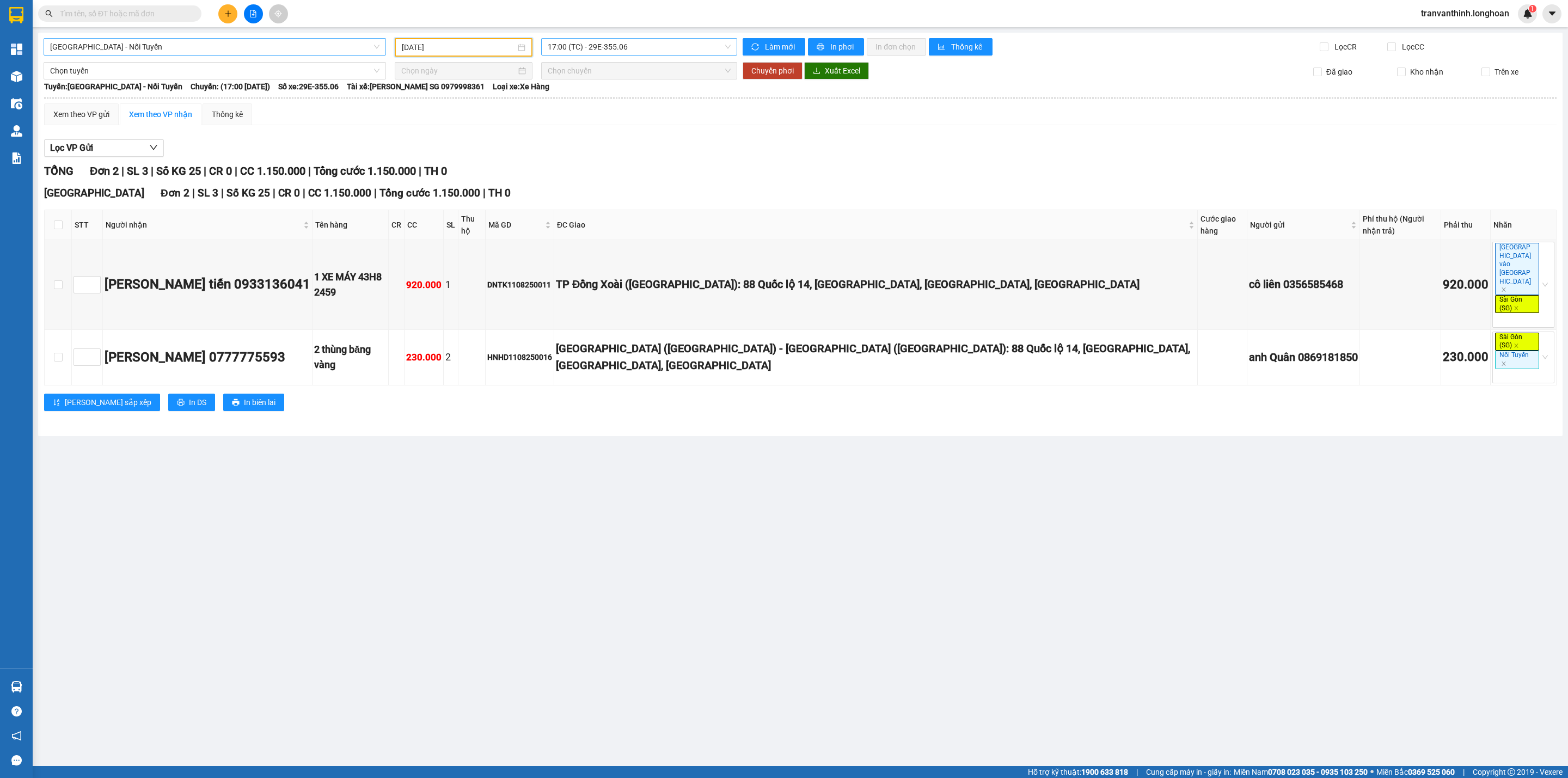
click at [637, 41] on span "17:00 (TC) - 29E-355.06" at bounding box center [639, 47] width 183 height 16
click at [603, 101] on div "18:00 (TC) - 29E-355.06" at bounding box center [590, 103] width 85 height 12
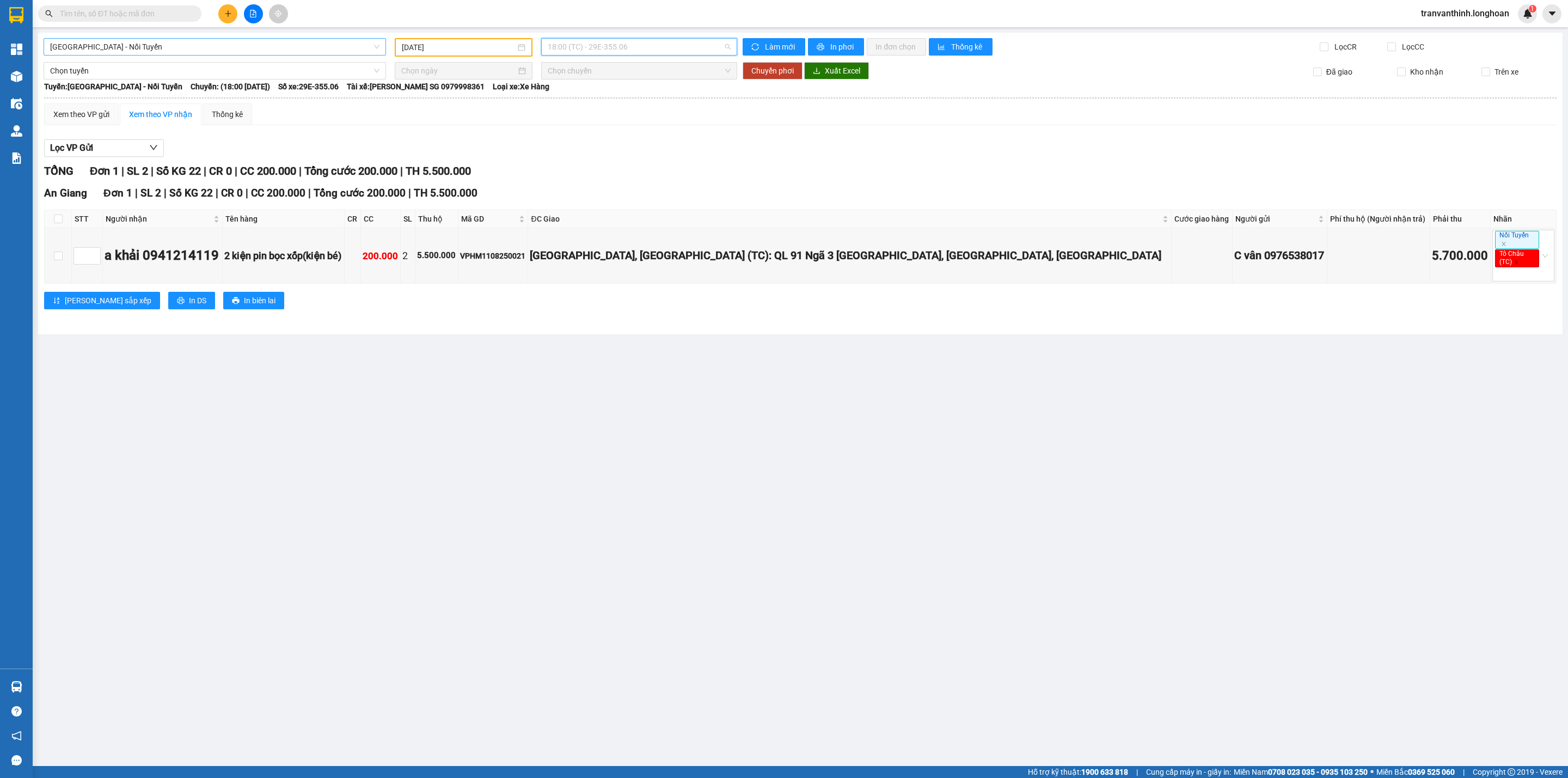
click at [645, 41] on span "18:00 (TC) - 29E-355.06" at bounding box center [639, 47] width 183 height 16
click at [596, 121] on div "19:00 (TC) - 29E-355.06" at bounding box center [590, 121] width 85 height 12
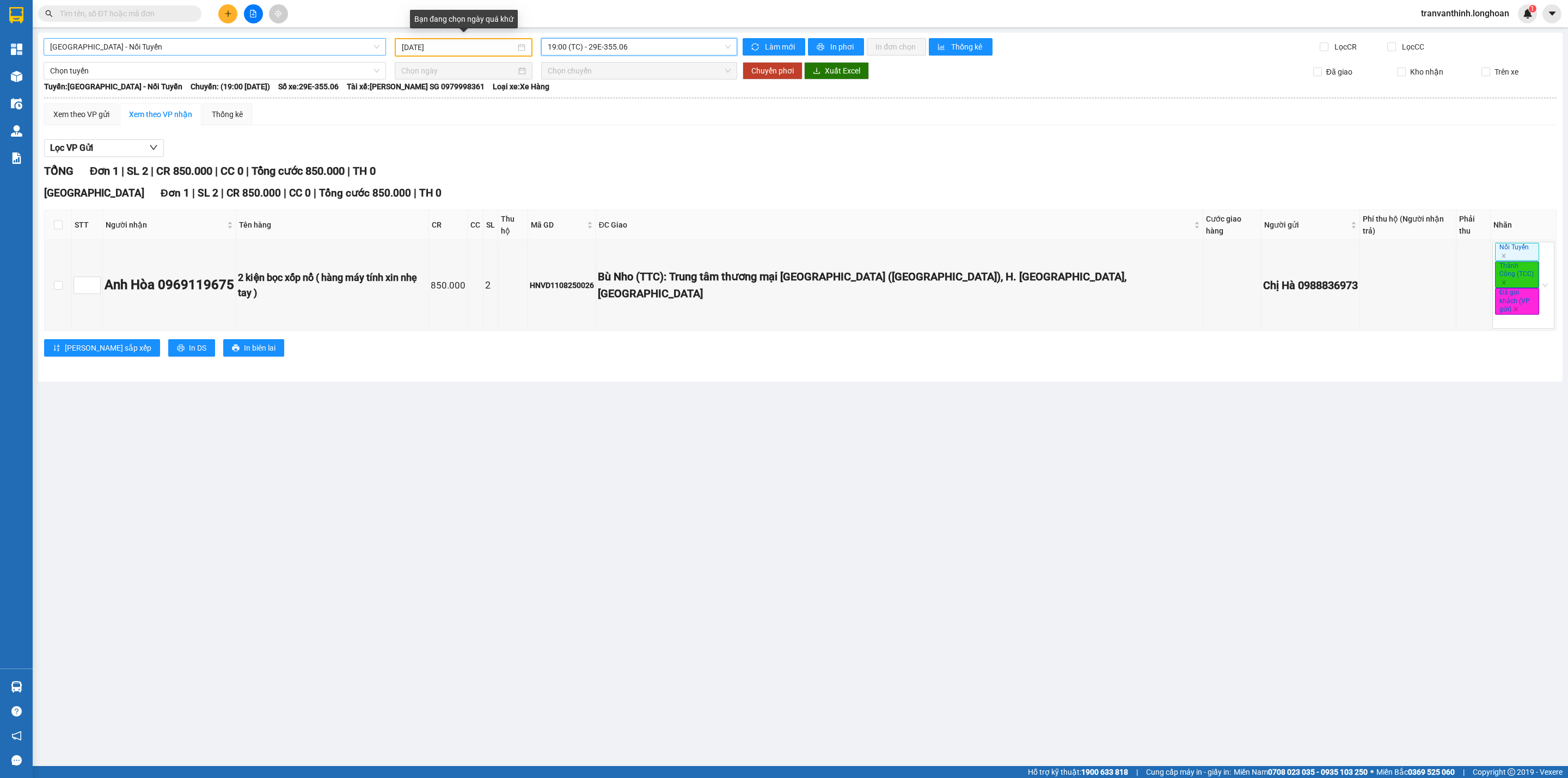
click at [472, 46] on input "[DATE]" at bounding box center [458, 47] width 114 height 12
click at [469, 128] on div "6" at bounding box center [469, 127] width 13 height 13
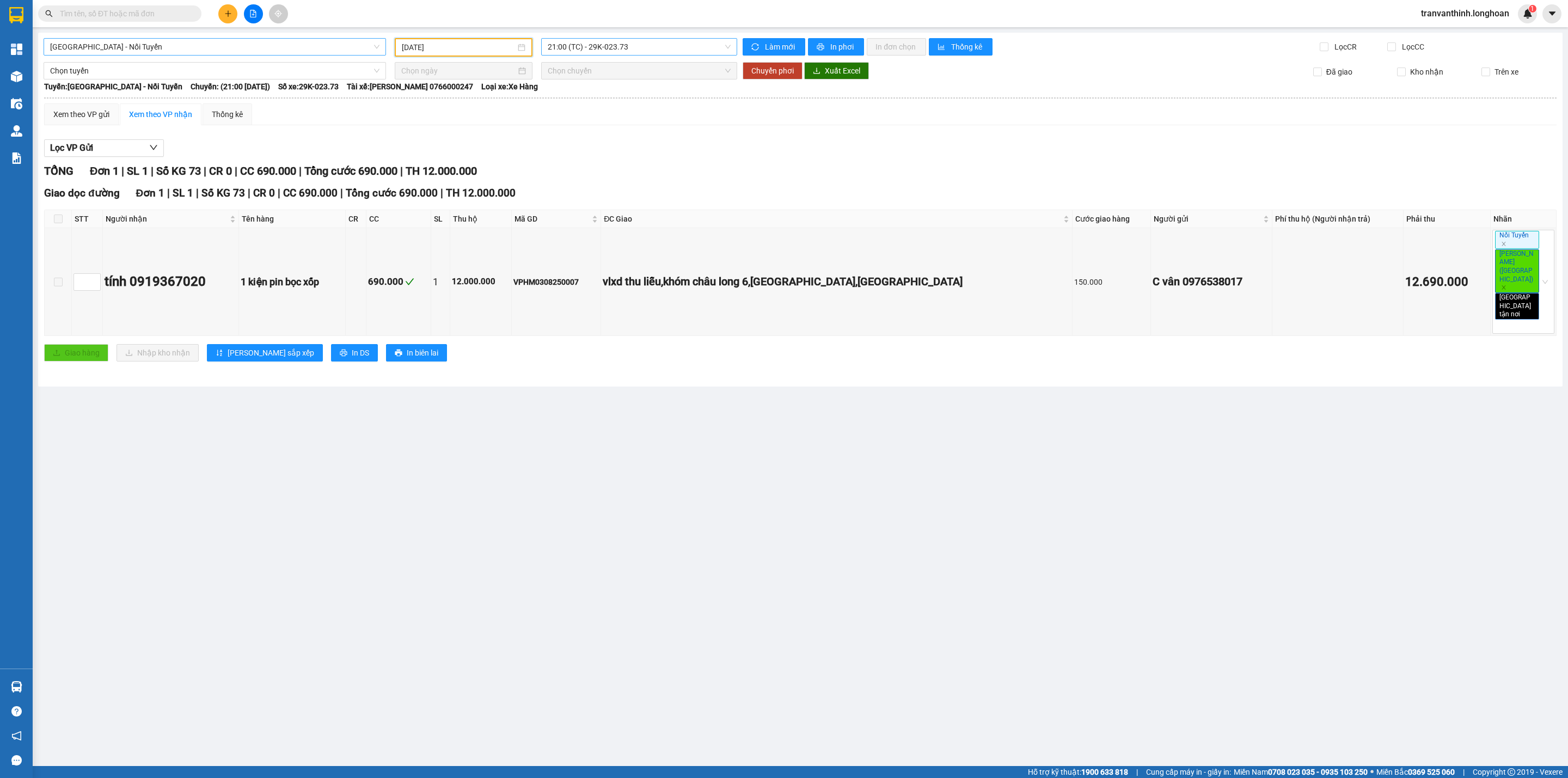
click at [618, 48] on span "21:00 (TC) - 29K-023.73" at bounding box center [639, 47] width 183 height 16
click at [593, 105] on div "22:00 (TC) - 29K-023.73" at bounding box center [590, 103] width 85 height 12
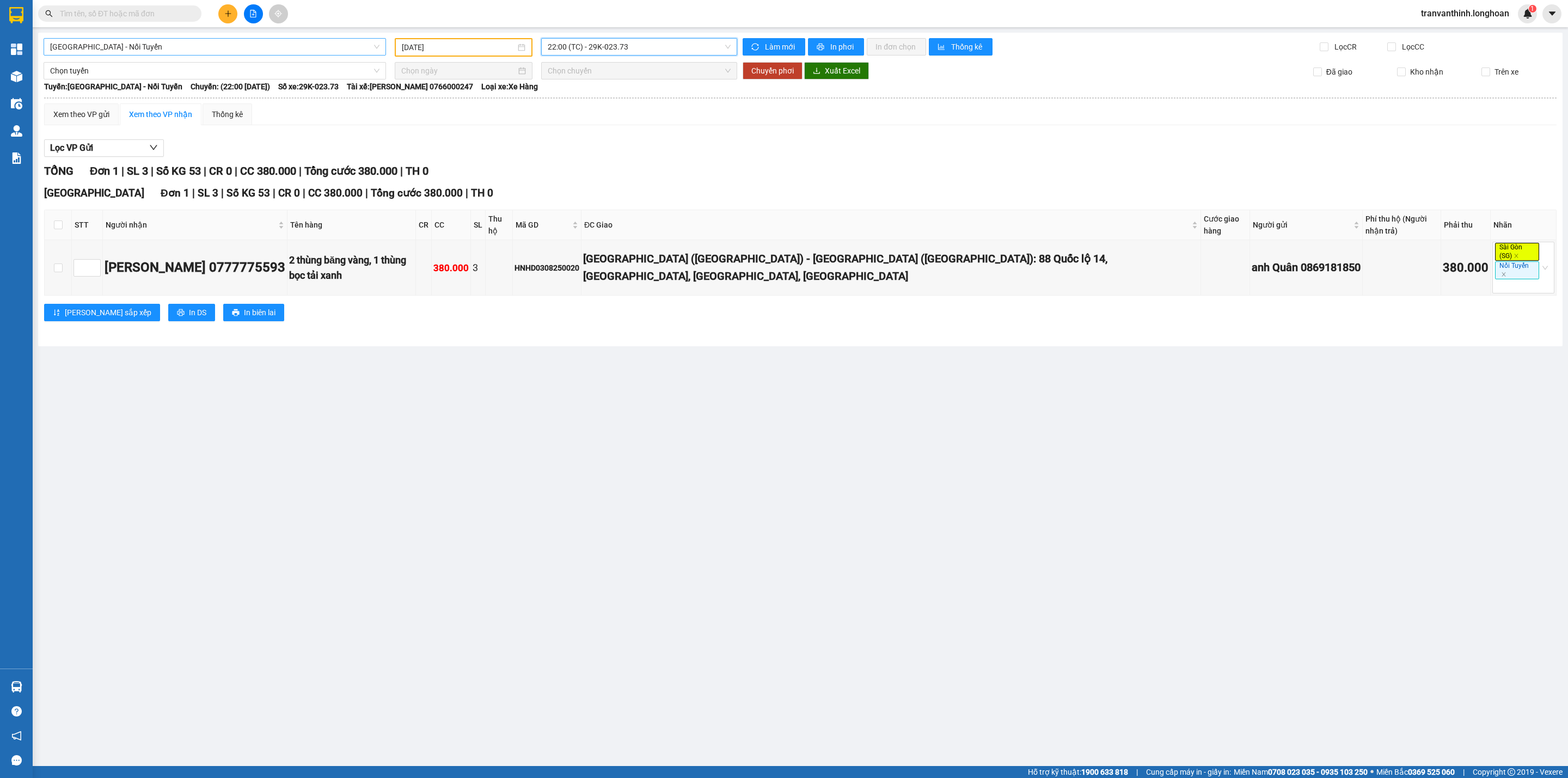
click at [600, 44] on span "22:00 (TC) - 29K-023.73" at bounding box center [639, 47] width 183 height 16
click at [581, 118] on div "23:00 (TC) - 29K-023.73" at bounding box center [590, 121] width 85 height 12
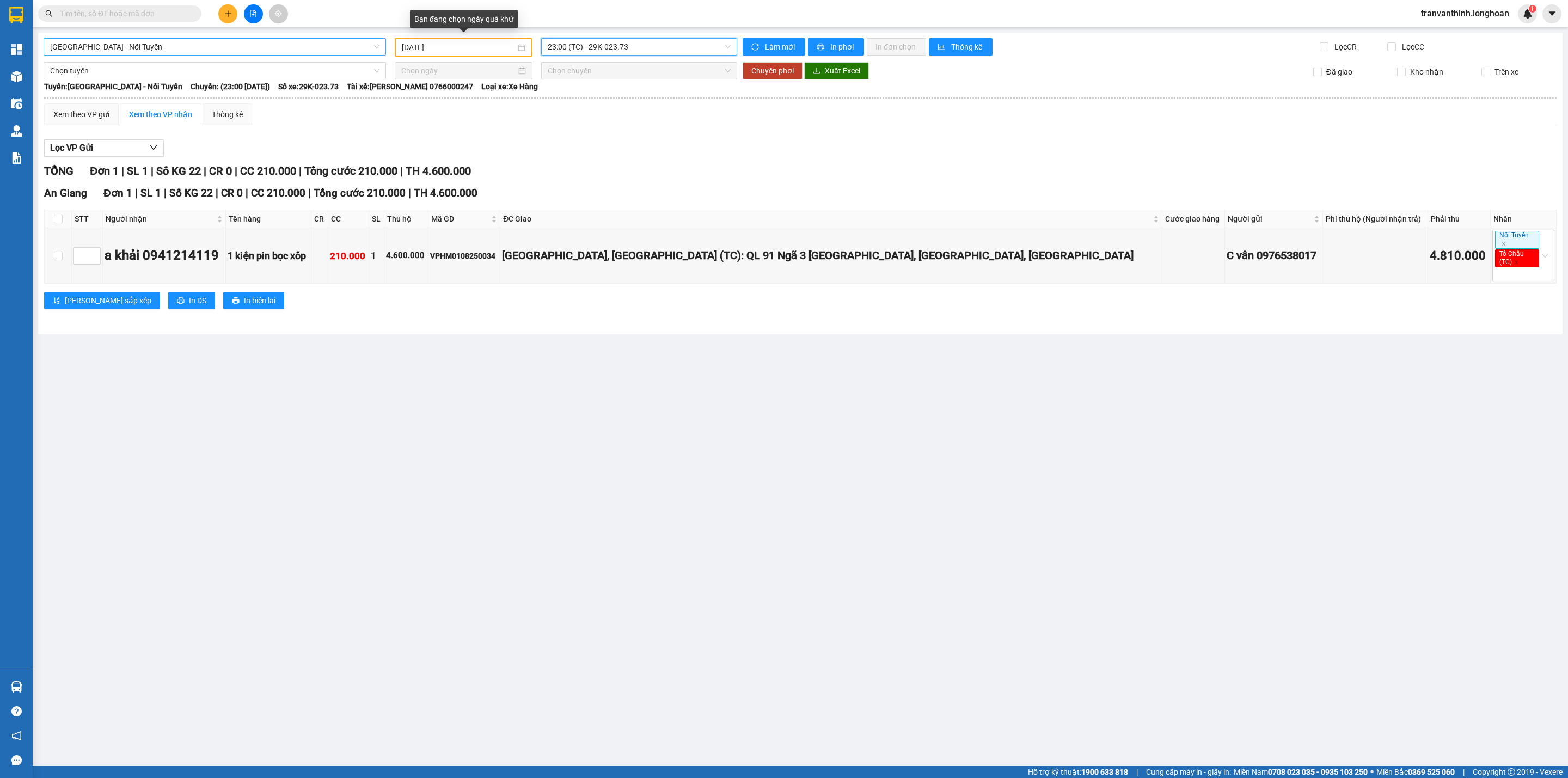
click at [474, 48] on input "[DATE]" at bounding box center [458, 47] width 114 height 12
click at [484, 128] on div "7" at bounding box center [489, 127] width 13 height 13
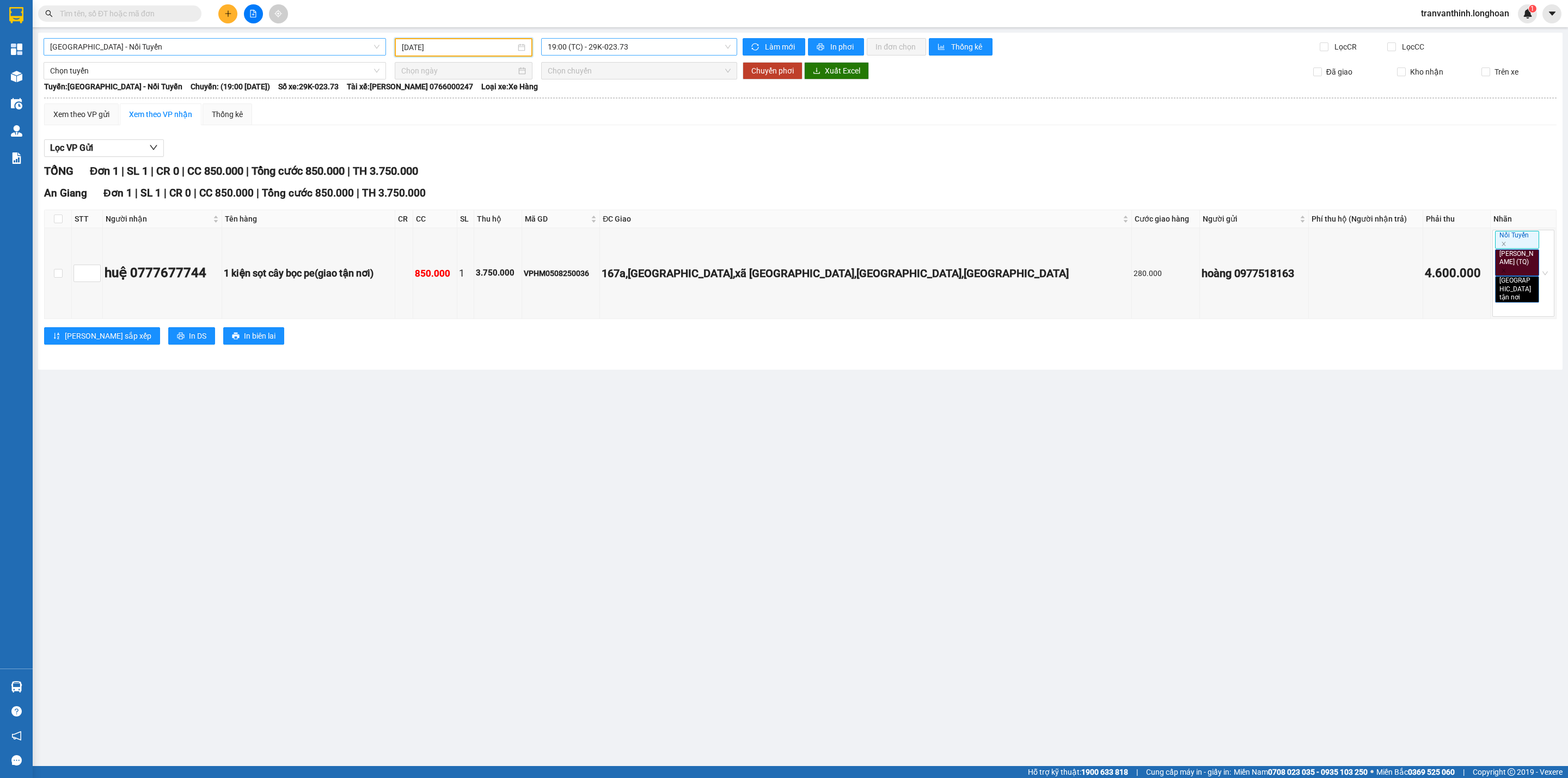
click at [621, 48] on span "19:00 (TC) - 29K-023.73" at bounding box center [639, 47] width 183 height 16
click at [605, 98] on div "20:00 (TC) - 29K-023.73" at bounding box center [590, 103] width 85 height 12
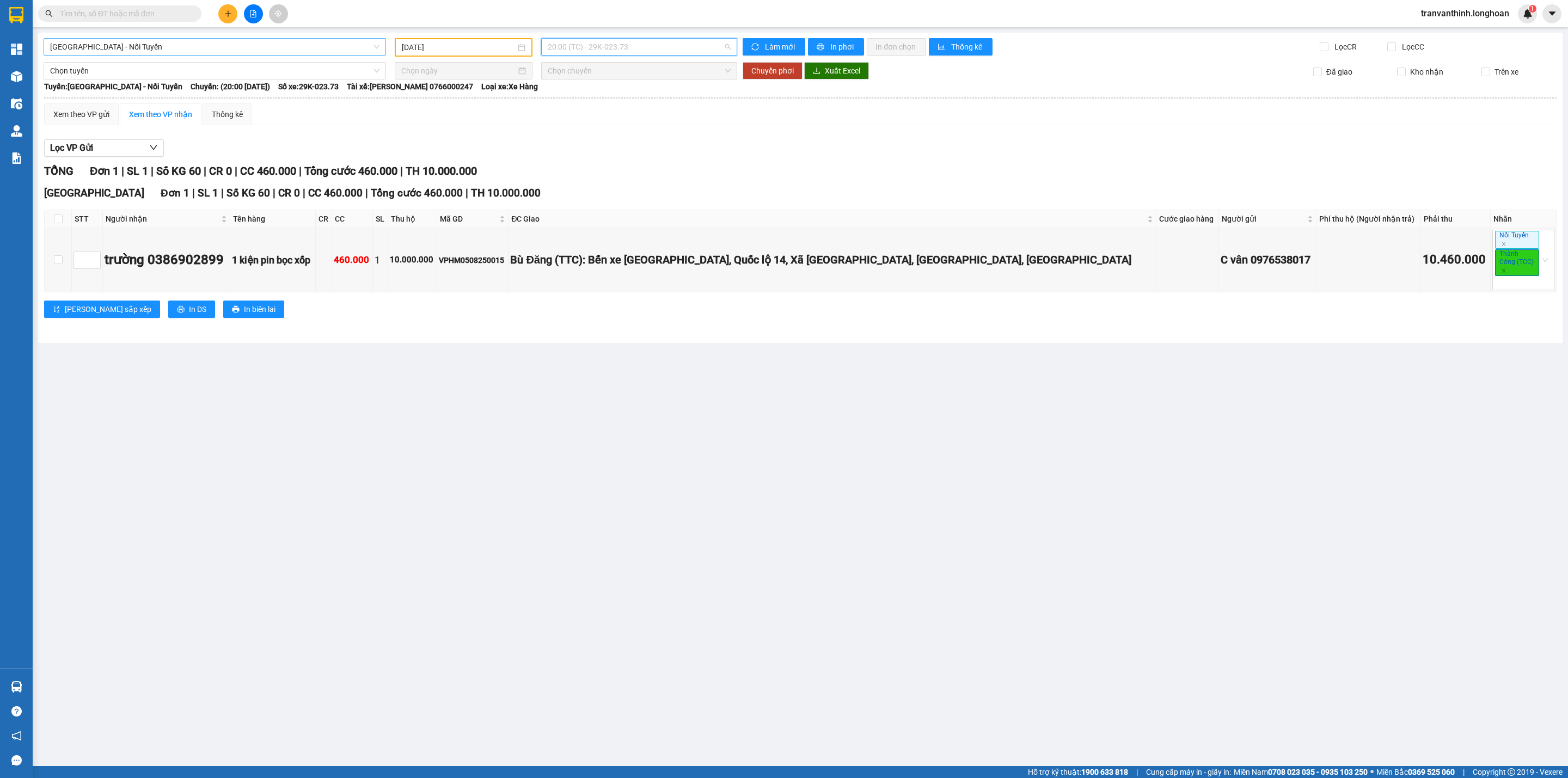
click at [617, 47] on span "20:00 (TC) - 29K-023.73" at bounding box center [639, 47] width 183 height 16
click at [592, 124] on div "21:00 (TC) - 29K-023.73" at bounding box center [590, 121] width 85 height 12
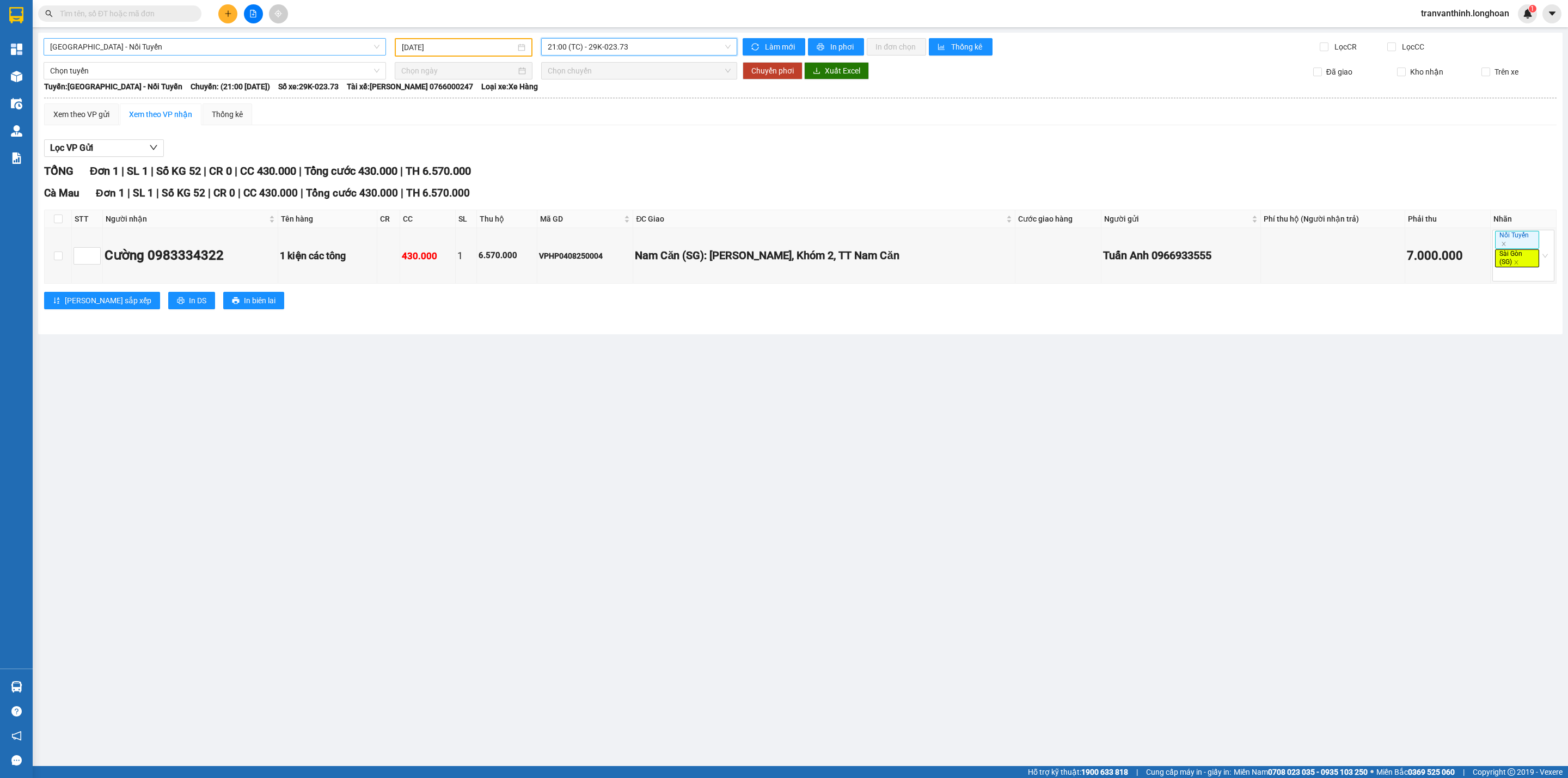
click at [626, 44] on span "21:00 (TC) - 29K-023.73" at bounding box center [639, 47] width 183 height 16
click at [477, 44] on input "[DATE]" at bounding box center [458, 47] width 114 height 12
click at [447, 144] on div "12" at bounding box center [450, 143] width 13 height 13
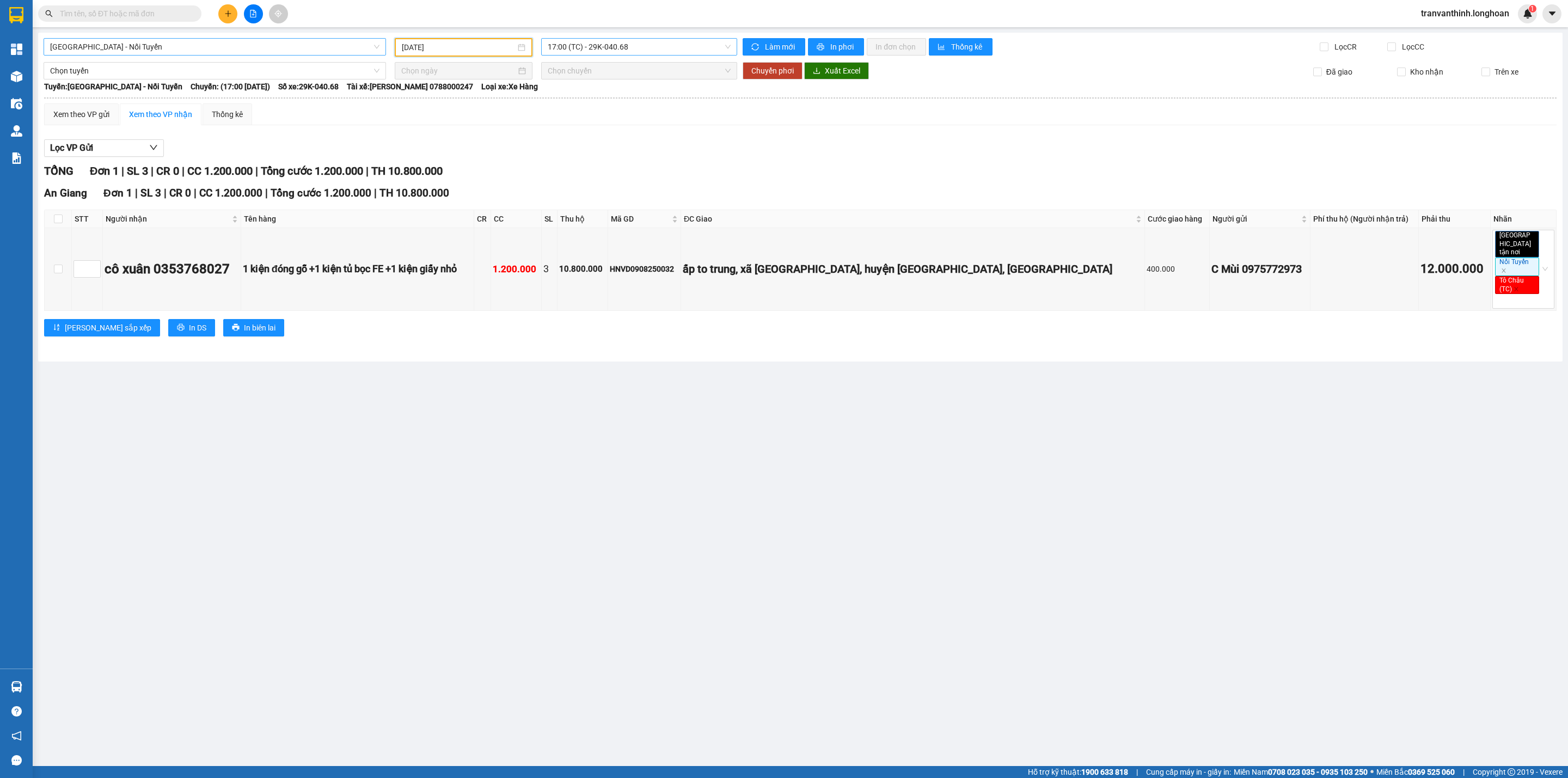
click at [615, 44] on span "17:00 (TC) - 29K-040.68" at bounding box center [639, 47] width 183 height 16
drag, startPoint x: 156, startPoint y: 265, endPoint x: 234, endPoint y: 263, distance: 78.0
click at [234, 263] on div "cô xuân 0353768027" at bounding box center [172, 270] width 135 height 21
click at [405, 342] on div "TỔNG Đơn 1 | SL 3 | CR 0 | CC 1.200.000 | Tổng cước 1.200.000 | TH 10.800.000 […" at bounding box center [800, 256] width 1513 height 187
drag, startPoint x: 796, startPoint y: 264, endPoint x: 1028, endPoint y: 276, distance: 232.3
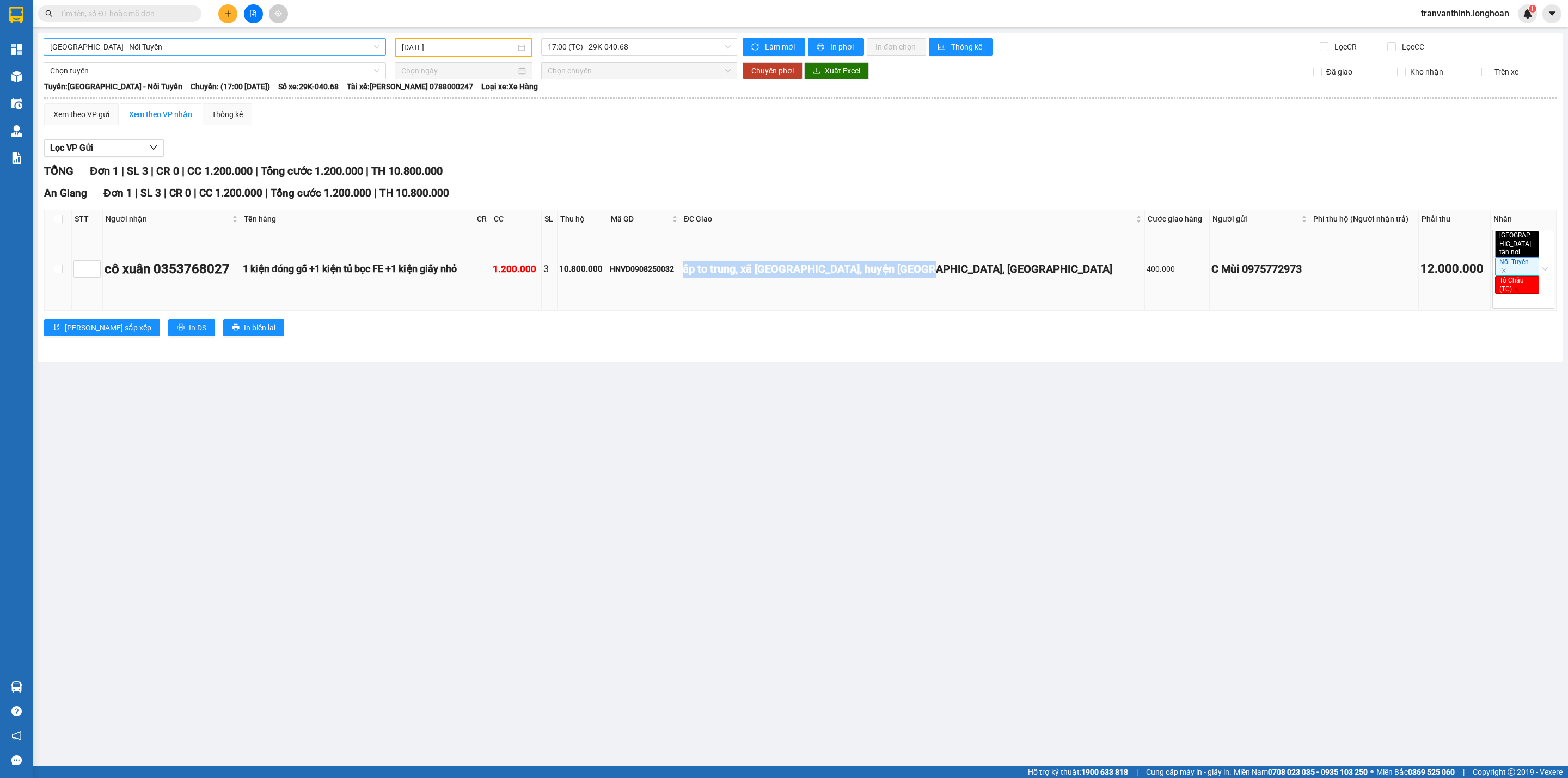
click at [1028, 276] on td "ấp to trung, xã [GEOGRAPHIC_DATA], huyện [GEOGRAPHIC_DATA], [GEOGRAPHIC_DATA]" at bounding box center [913, 269] width 464 height 82
click at [1055, 270] on div "ấp to trung, xã [GEOGRAPHIC_DATA], huyện [GEOGRAPHIC_DATA], [GEOGRAPHIC_DATA]" at bounding box center [913, 269] width 460 height 17
drag, startPoint x: 1024, startPoint y: 267, endPoint x: 796, endPoint y: 265, distance: 228.0
click at [796, 265] on div "ấp to trung, xã [GEOGRAPHIC_DATA], huyện [GEOGRAPHIC_DATA], [GEOGRAPHIC_DATA]" at bounding box center [913, 269] width 460 height 17
click at [880, 242] on td "ấp to trung, xã [GEOGRAPHIC_DATA], huyện [GEOGRAPHIC_DATA], [GEOGRAPHIC_DATA]" at bounding box center [913, 269] width 464 height 82
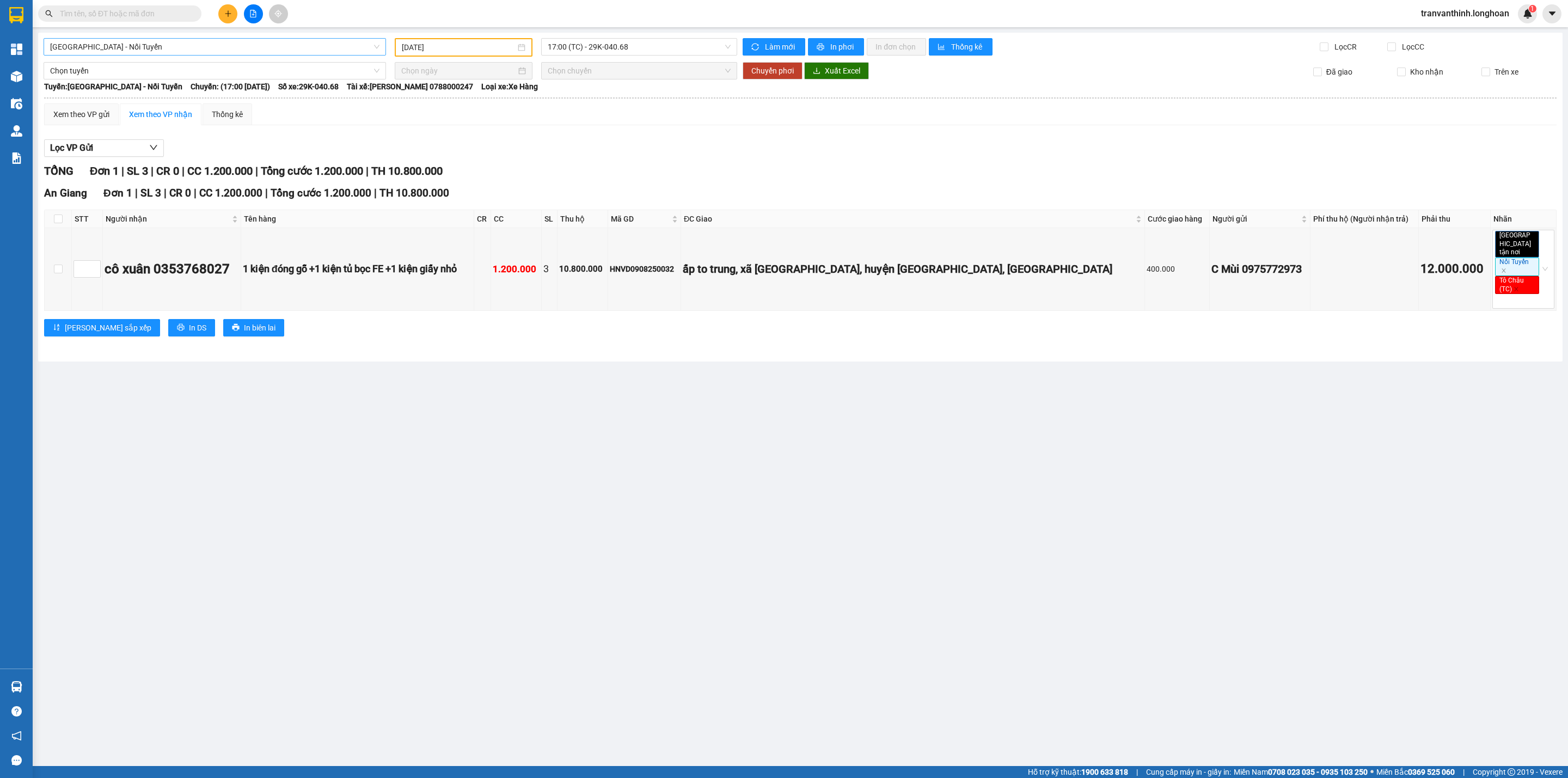
click at [530, 580] on main "[GEOGRAPHIC_DATA] - Nối Tuyến [DATE] 17:00 (TC) - 29K-040.68 Làm mới In phơi In…" at bounding box center [784, 383] width 1568 height 766
click at [441, 46] on input "[DATE]" at bounding box center [458, 47] width 114 height 12
click at [691, 160] on div "Lọc VP Gửi TỔNG Đơn 1 | SL 3 | CR 0 | CC 1.200.000 | Tổng cước 1.200.000 | TH …" at bounding box center [800, 242] width 1513 height 216
click at [464, 46] on input "[DATE]" at bounding box center [458, 47] width 114 height 12
type input "[DATE]"
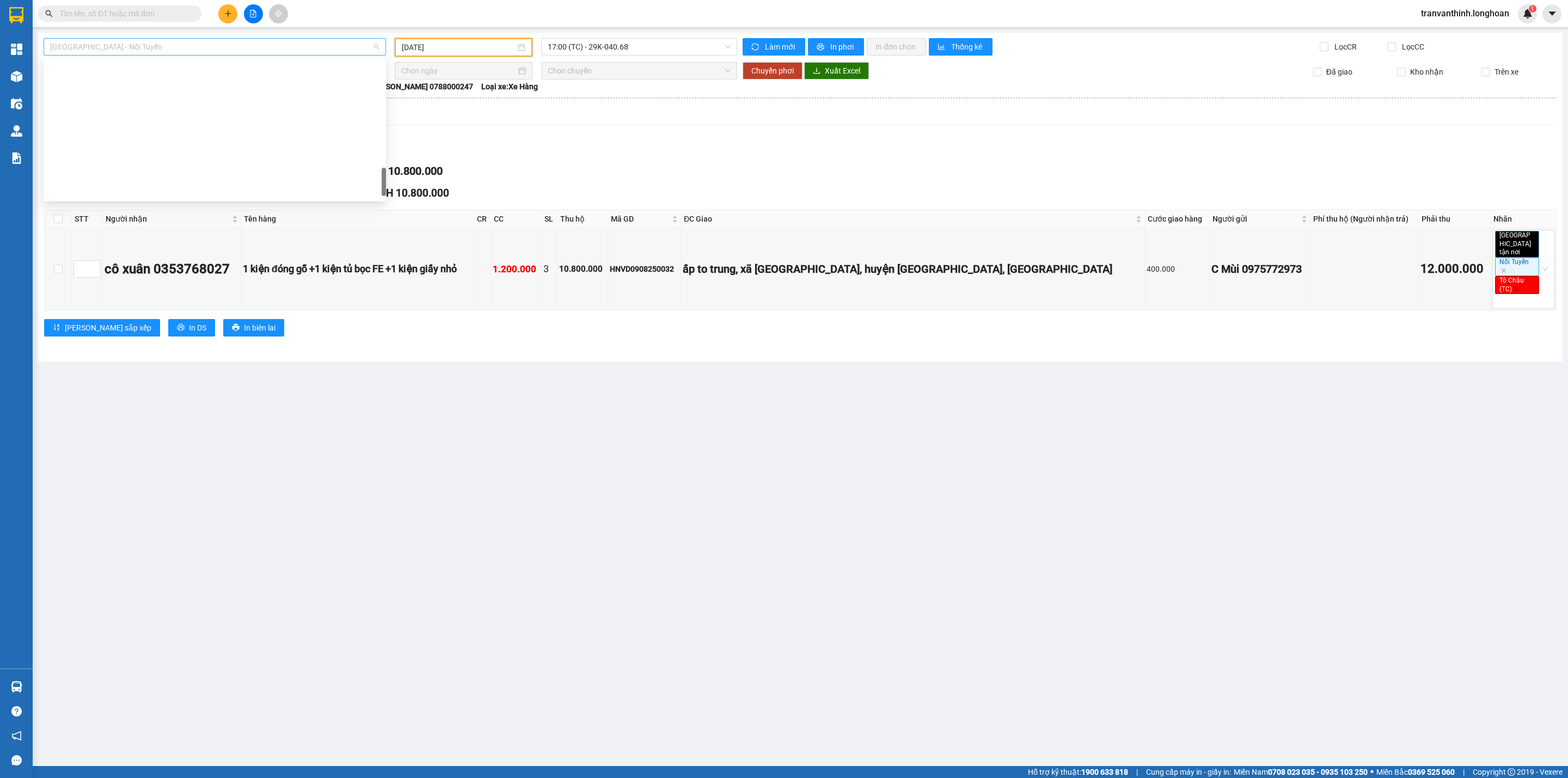
click at [310, 51] on span "[GEOGRAPHIC_DATA] - Nối Tuyến" at bounding box center [214, 47] width 329 height 16
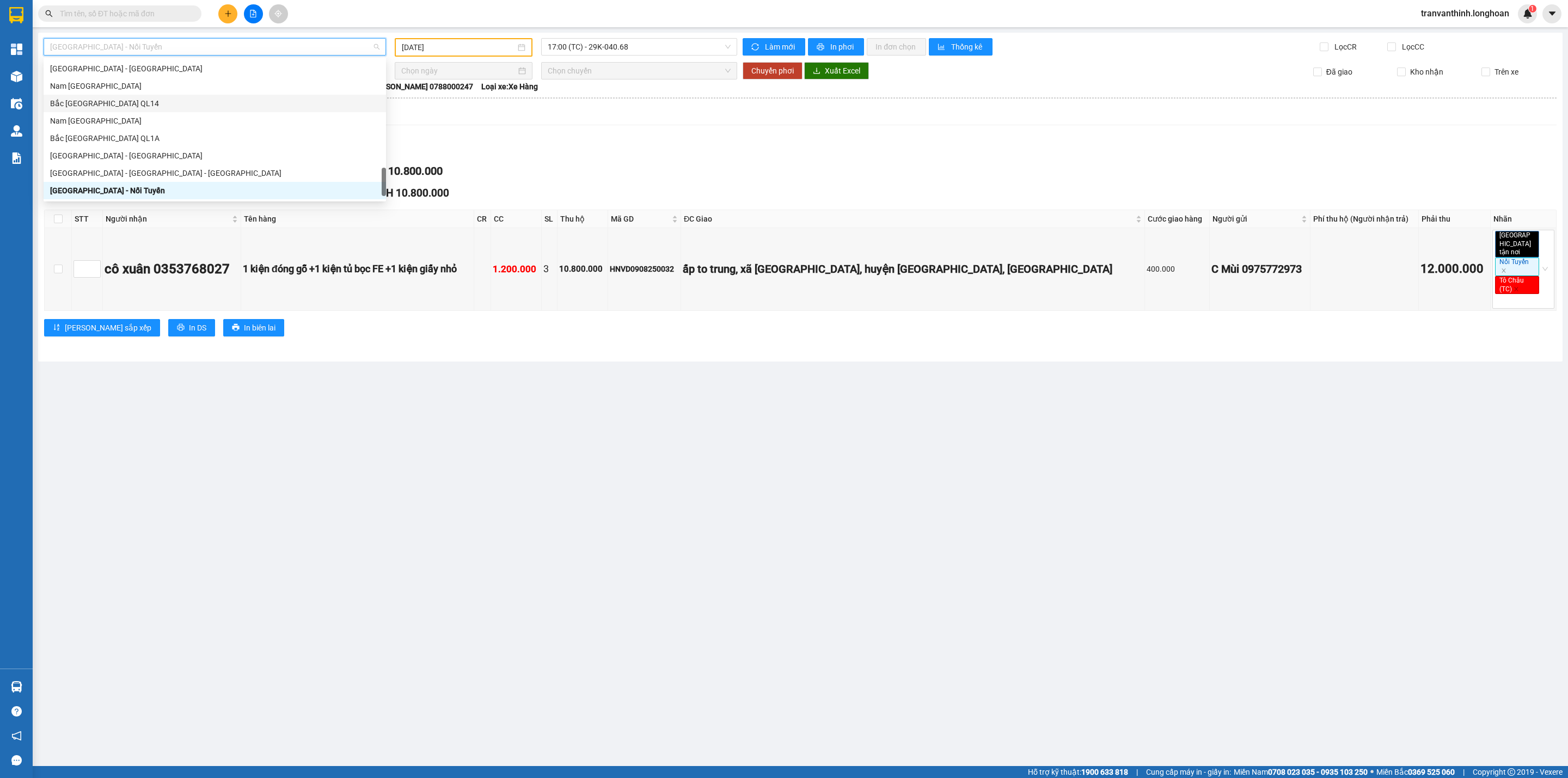
click at [96, 96] on div "Bắc [GEOGRAPHIC_DATA] QL14" at bounding box center [215, 103] width 343 height 18
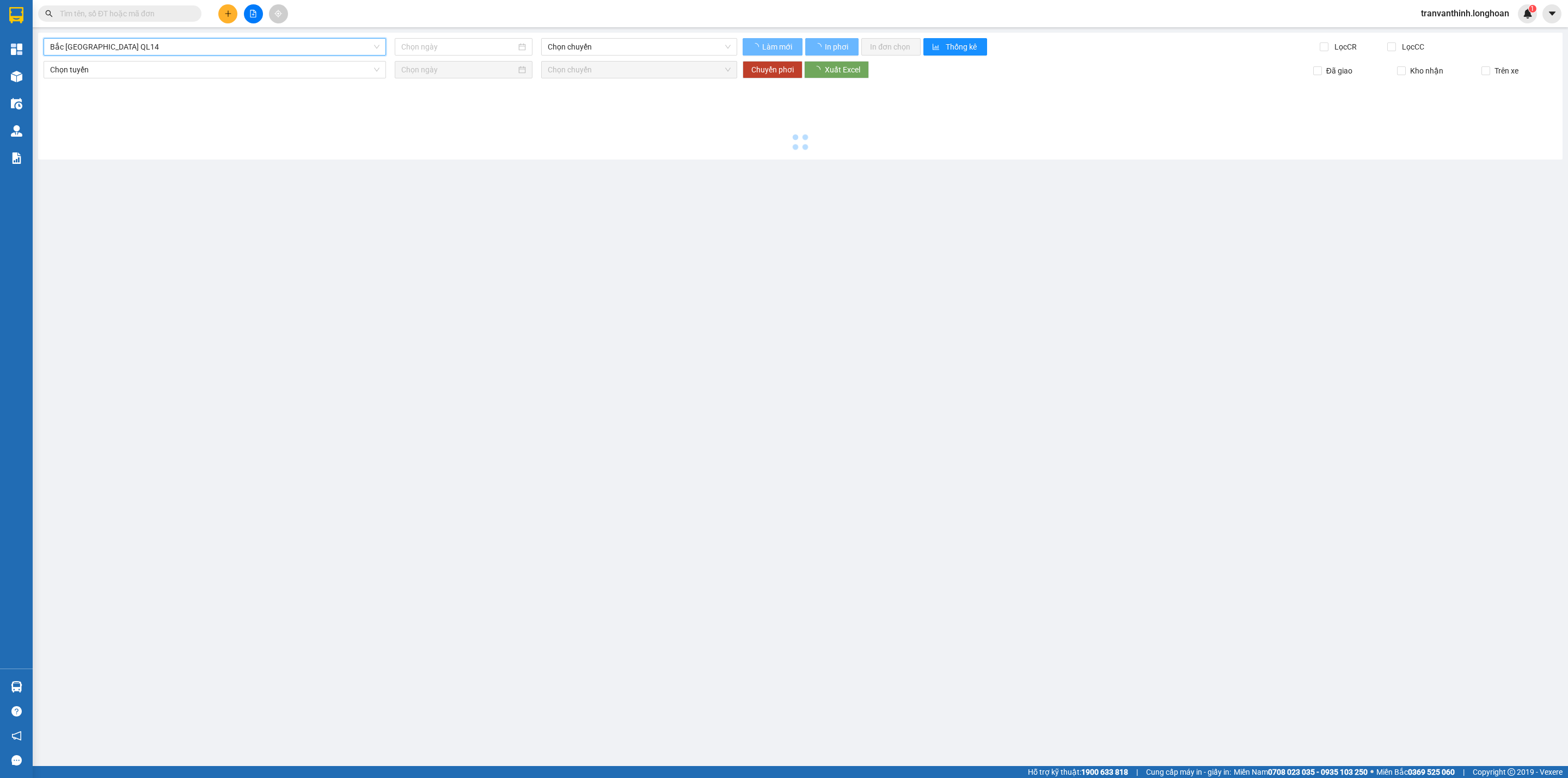
type input "[DATE]"
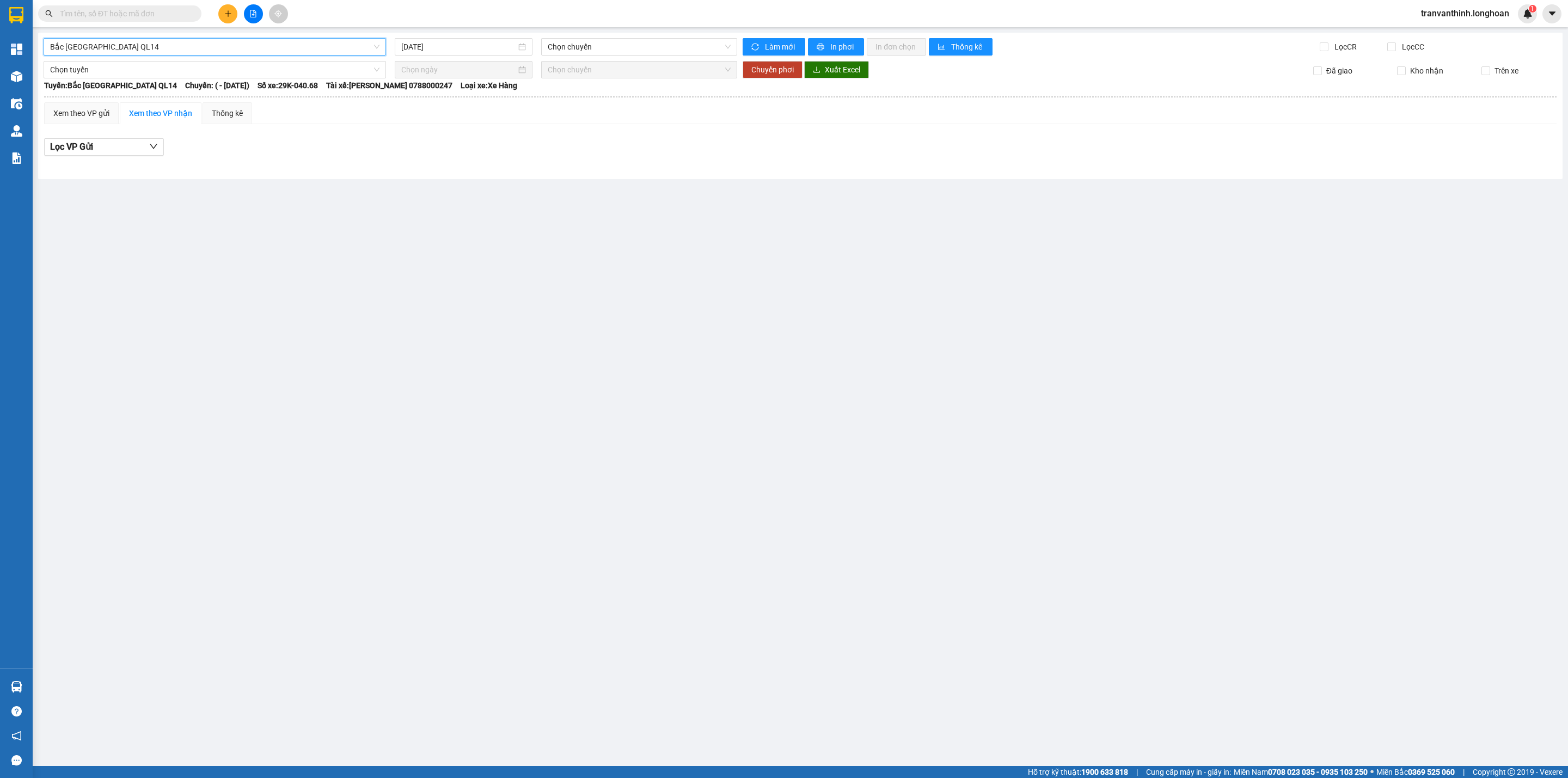
click at [103, 46] on span "Bắc [GEOGRAPHIC_DATA] QL14" at bounding box center [214, 47] width 329 height 16
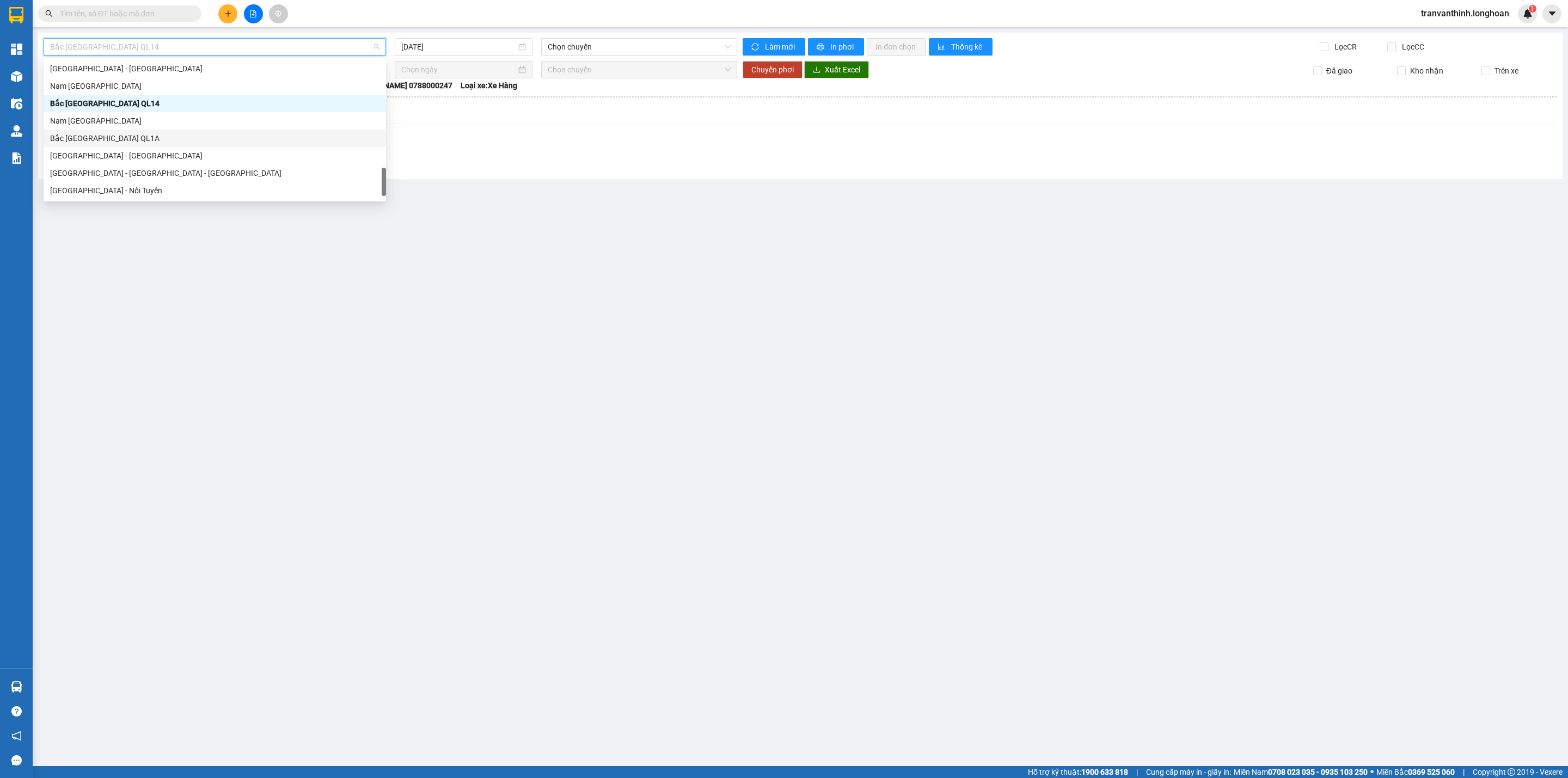
click at [100, 136] on div "Bắc [GEOGRAPHIC_DATA] QL1A" at bounding box center [214, 138] width 329 height 12
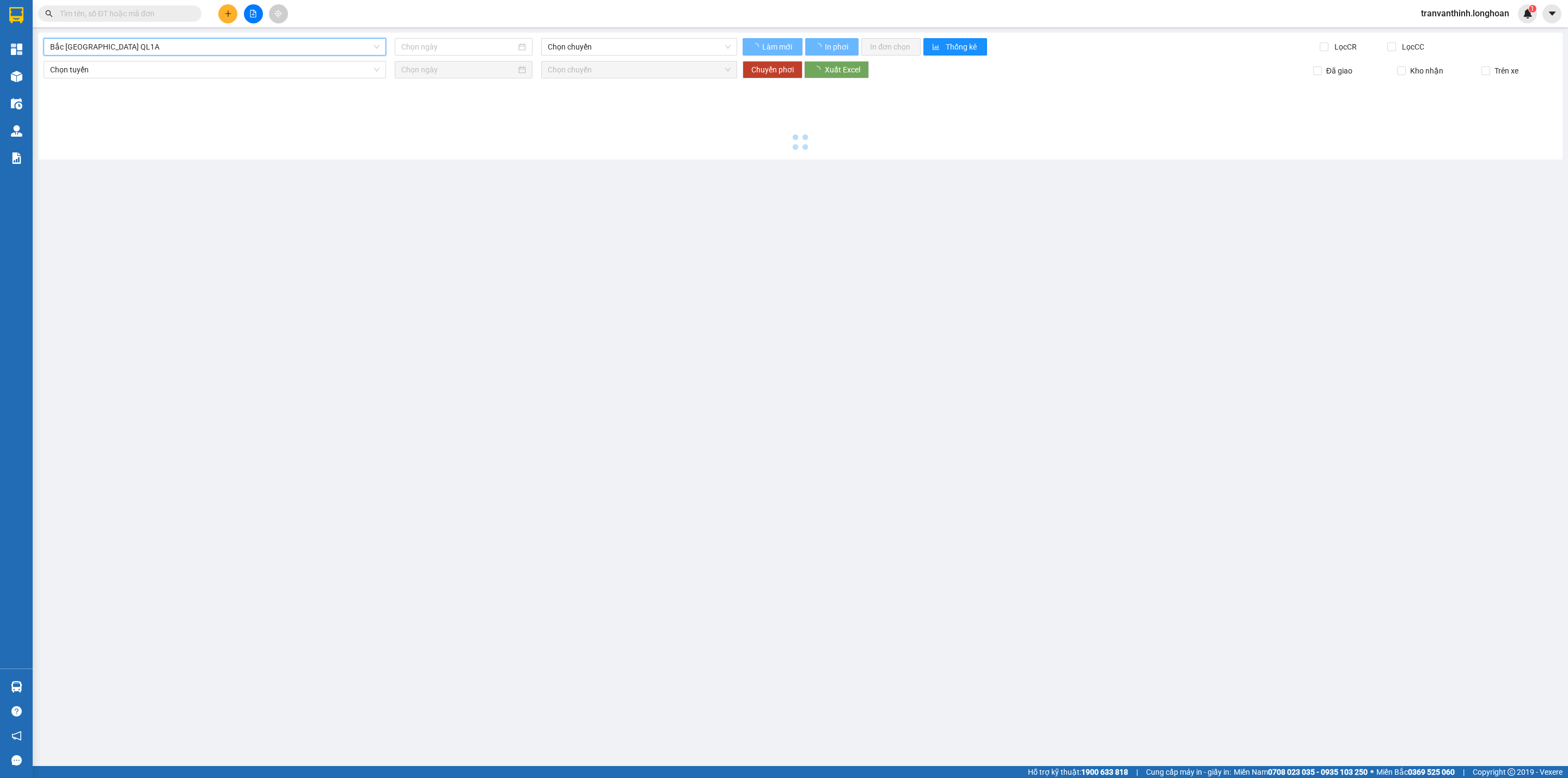
type input "[DATE]"
